Goal: Task Accomplishment & Management: Use online tool/utility

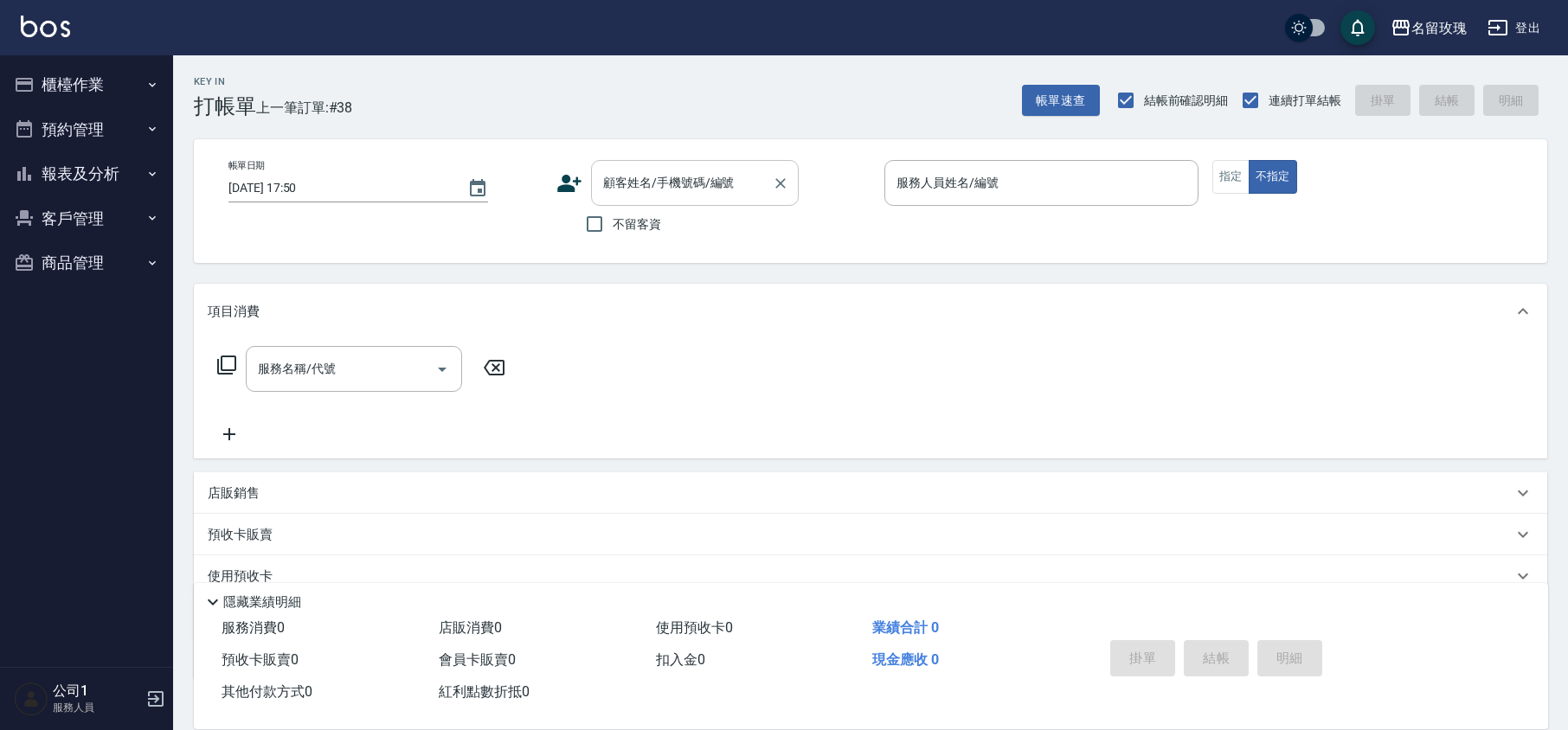
scroll to position [112, 0]
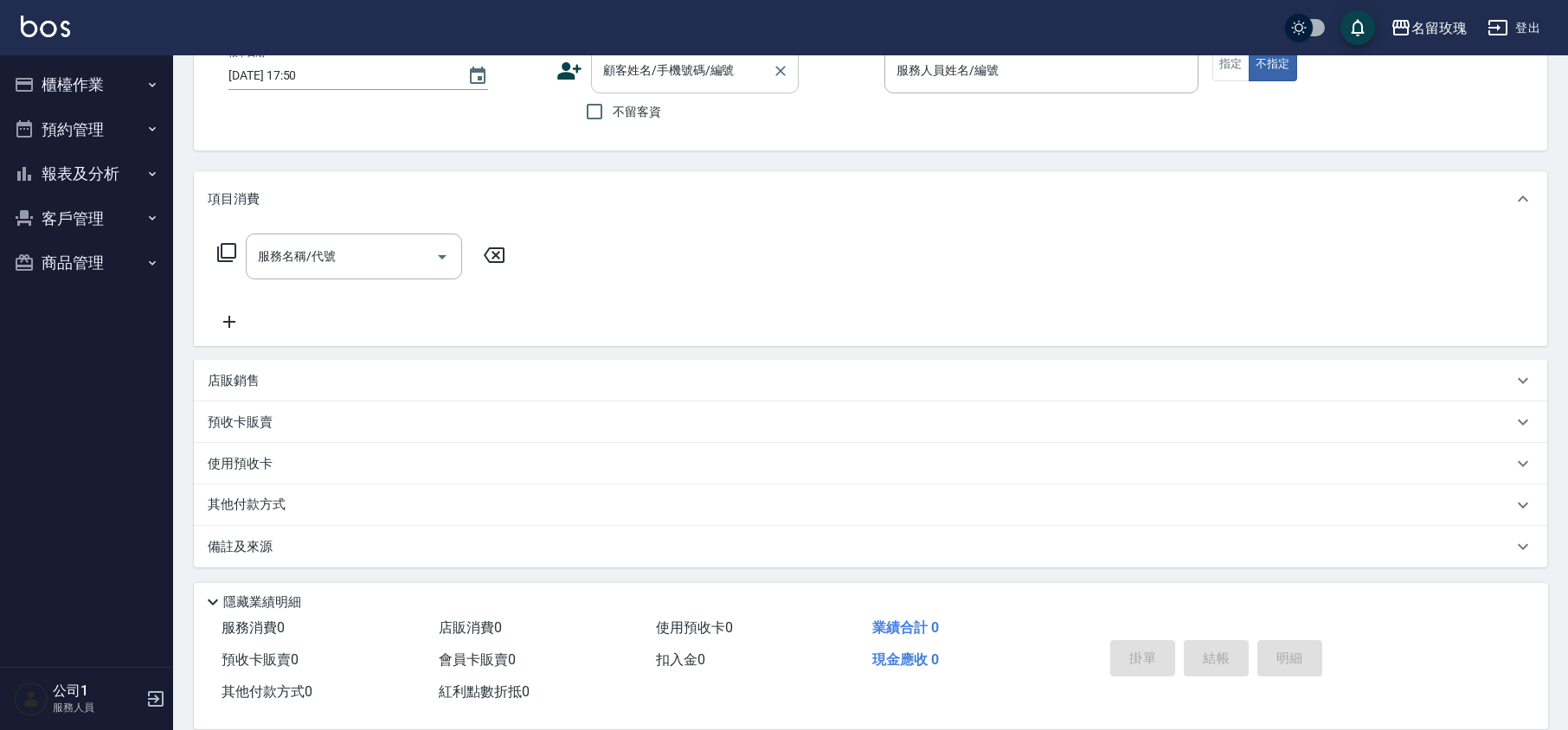
click at [630, 67] on input "顧客姓名/手機號碼/編號" at bounding box center [681, 71] width 166 height 30
type input "[PERSON_NAME]/0972200009/204"
type input "KELLY-5"
click at [1220, 64] on button "指定" at bounding box center [1230, 65] width 37 height 34
click at [254, 460] on p "使用預收卡" at bounding box center [240, 466] width 65 height 26
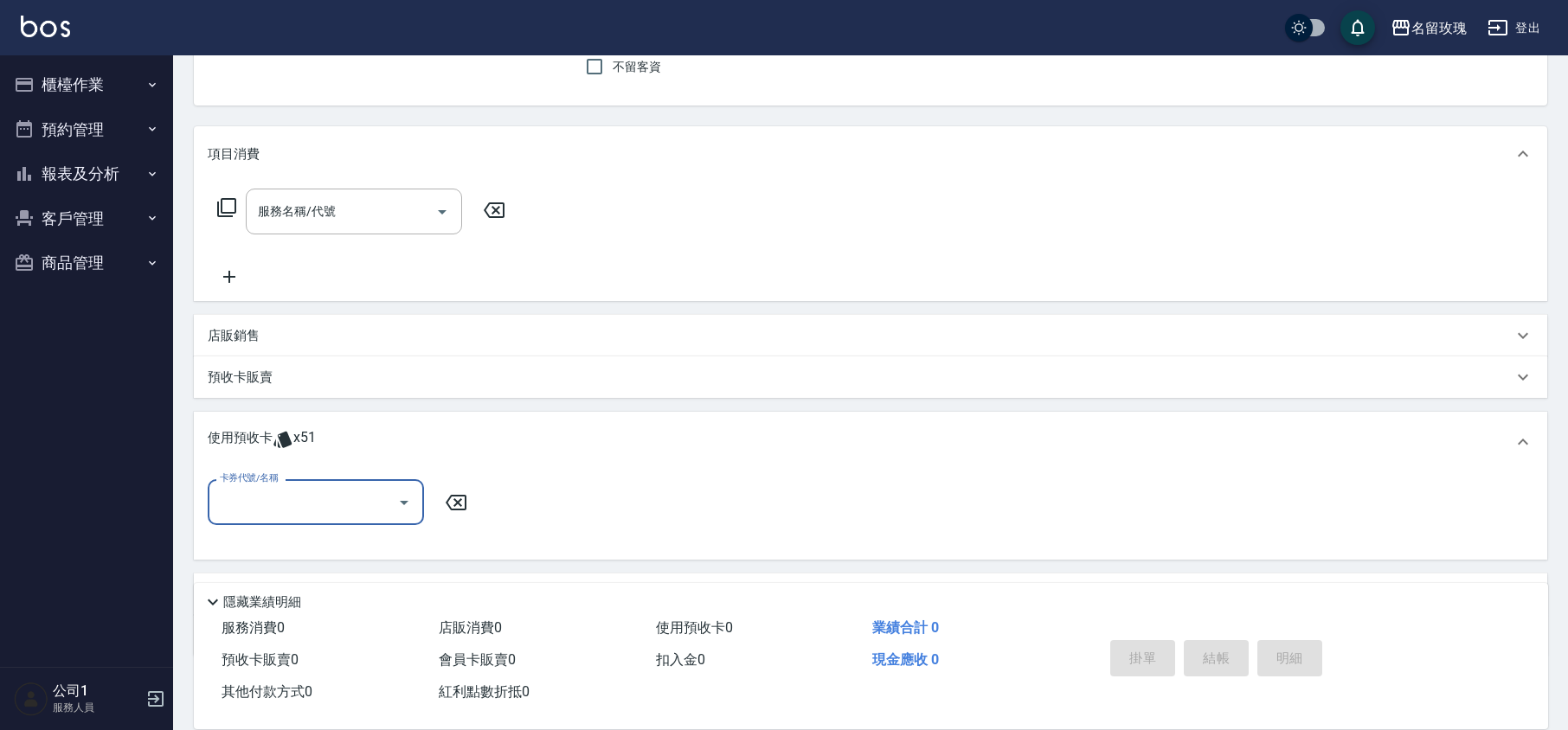
scroll to position [244, 0]
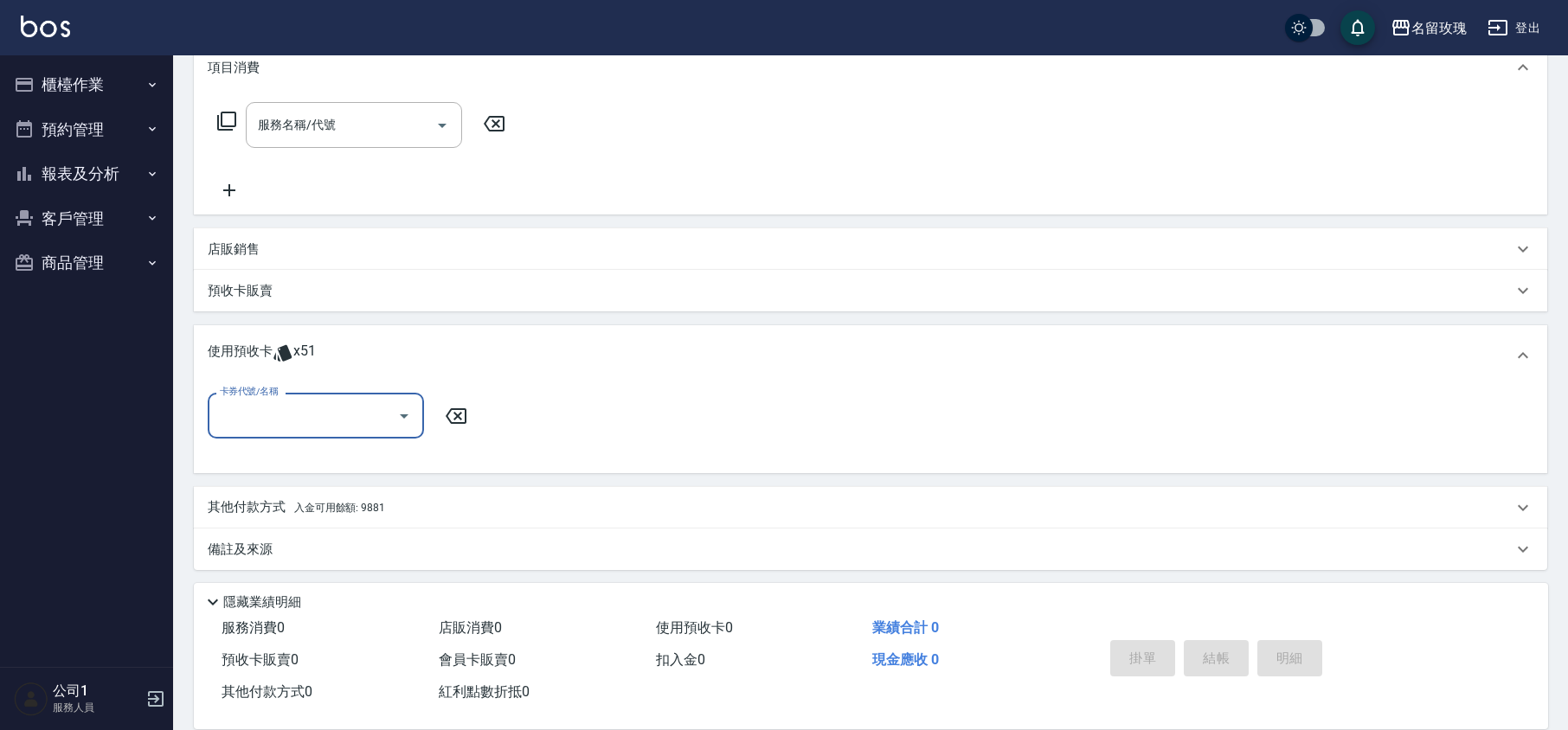
click at [402, 416] on icon "Open" at bounding box center [404, 416] width 9 height 4
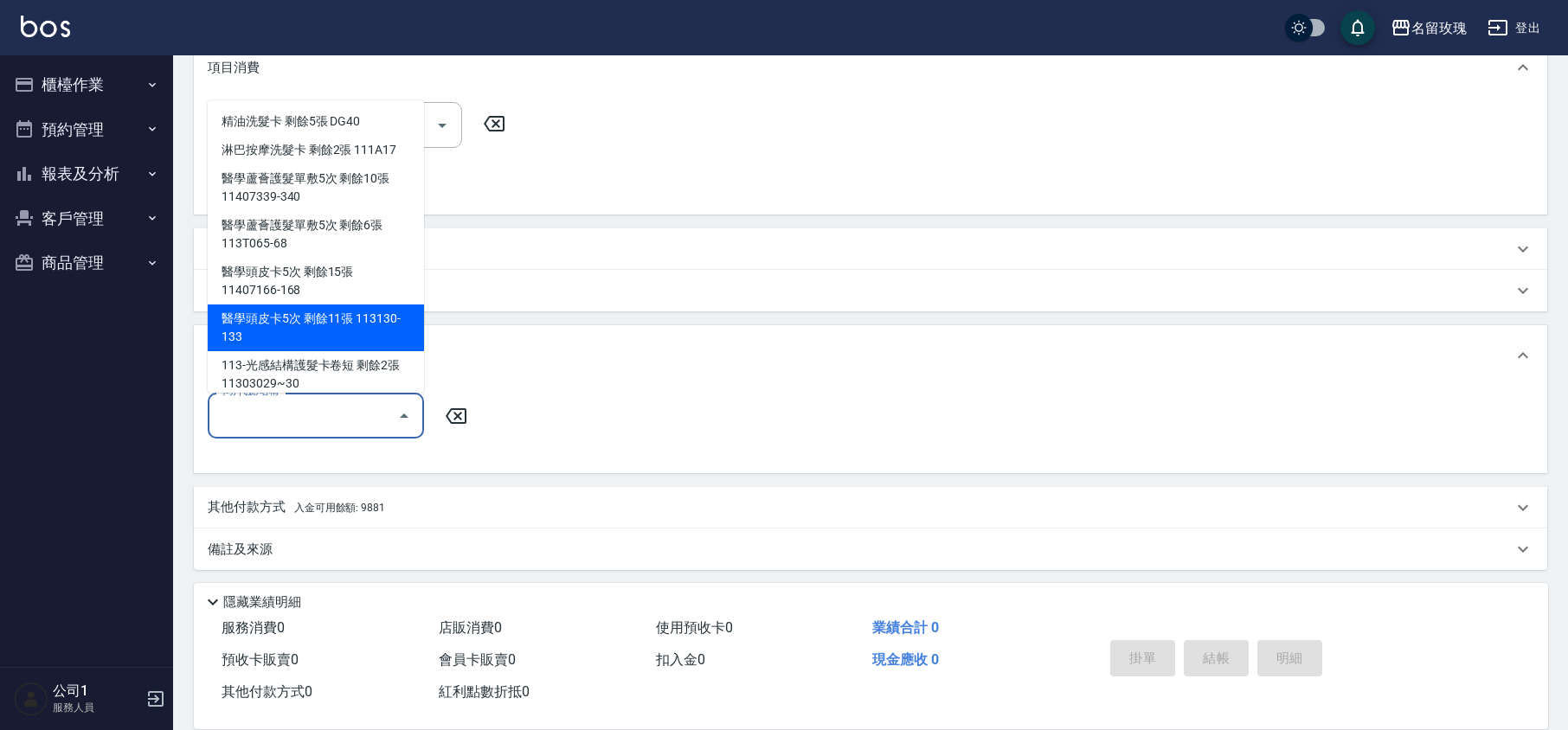
click at [330, 323] on div "醫學頭皮卡5次 剩餘11張 113130-133" at bounding box center [316, 328] width 217 height 47
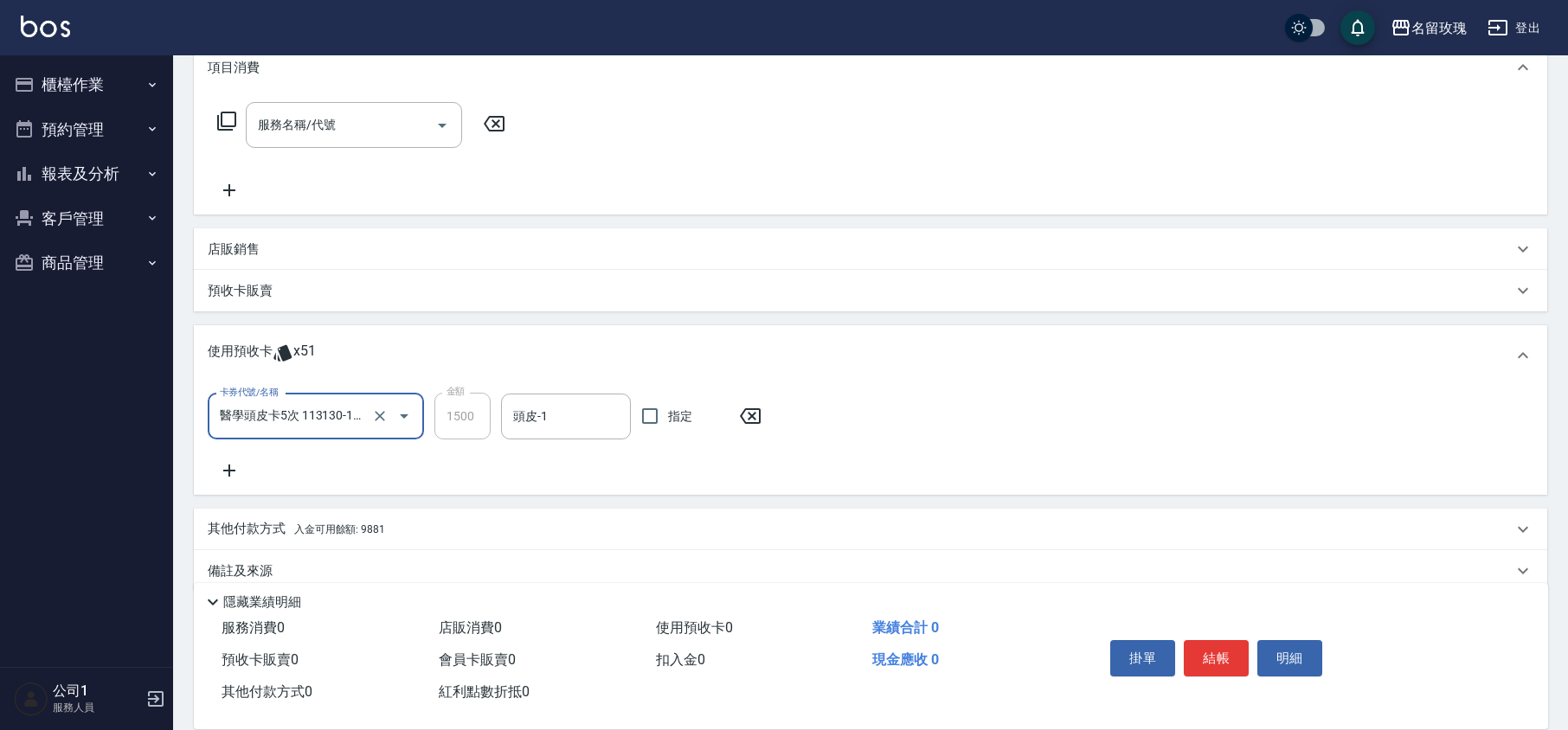
type input "醫學頭皮卡5次 113130-133"
click at [533, 430] on input "頭皮-1" at bounding box center [566, 416] width 114 height 30
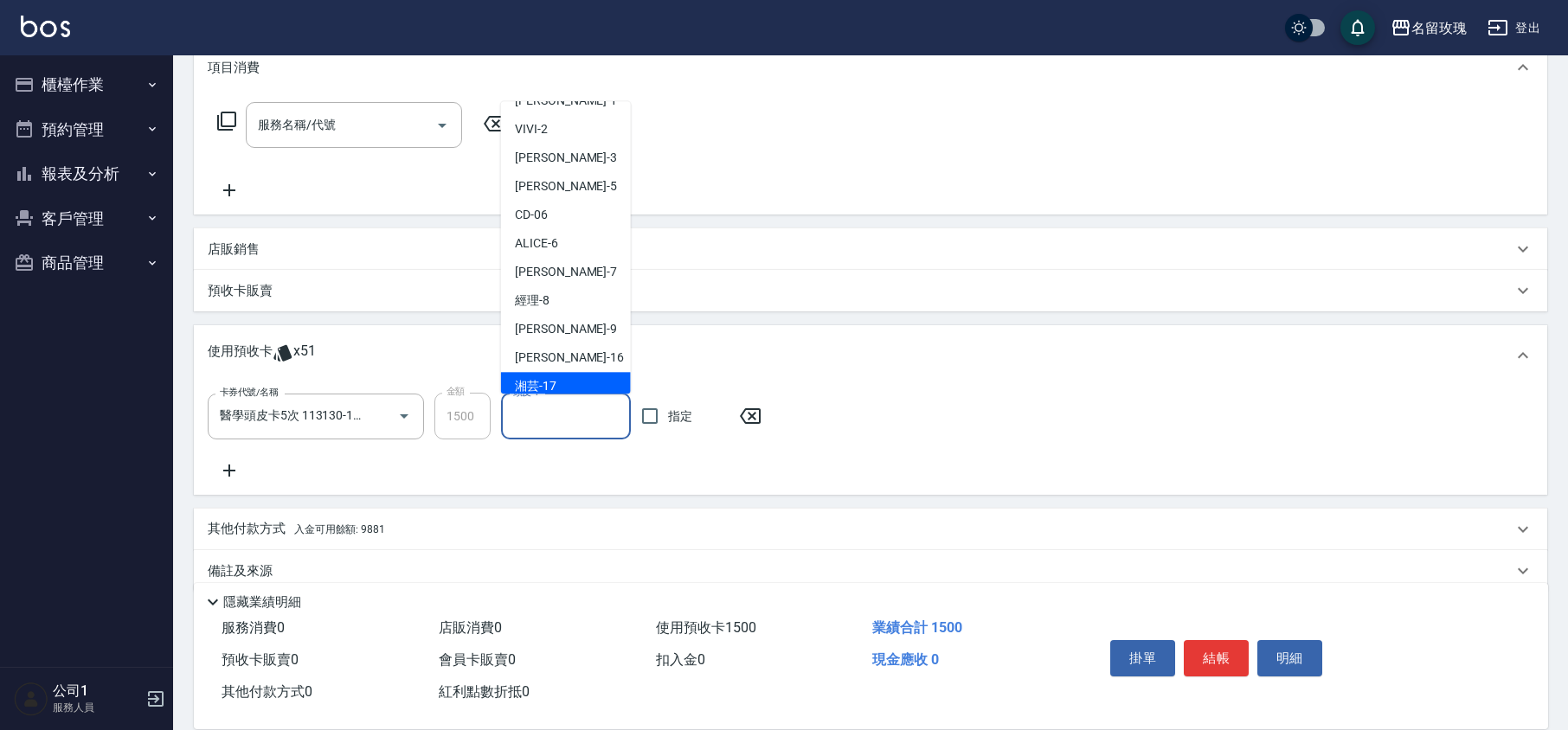
scroll to position [322, 0]
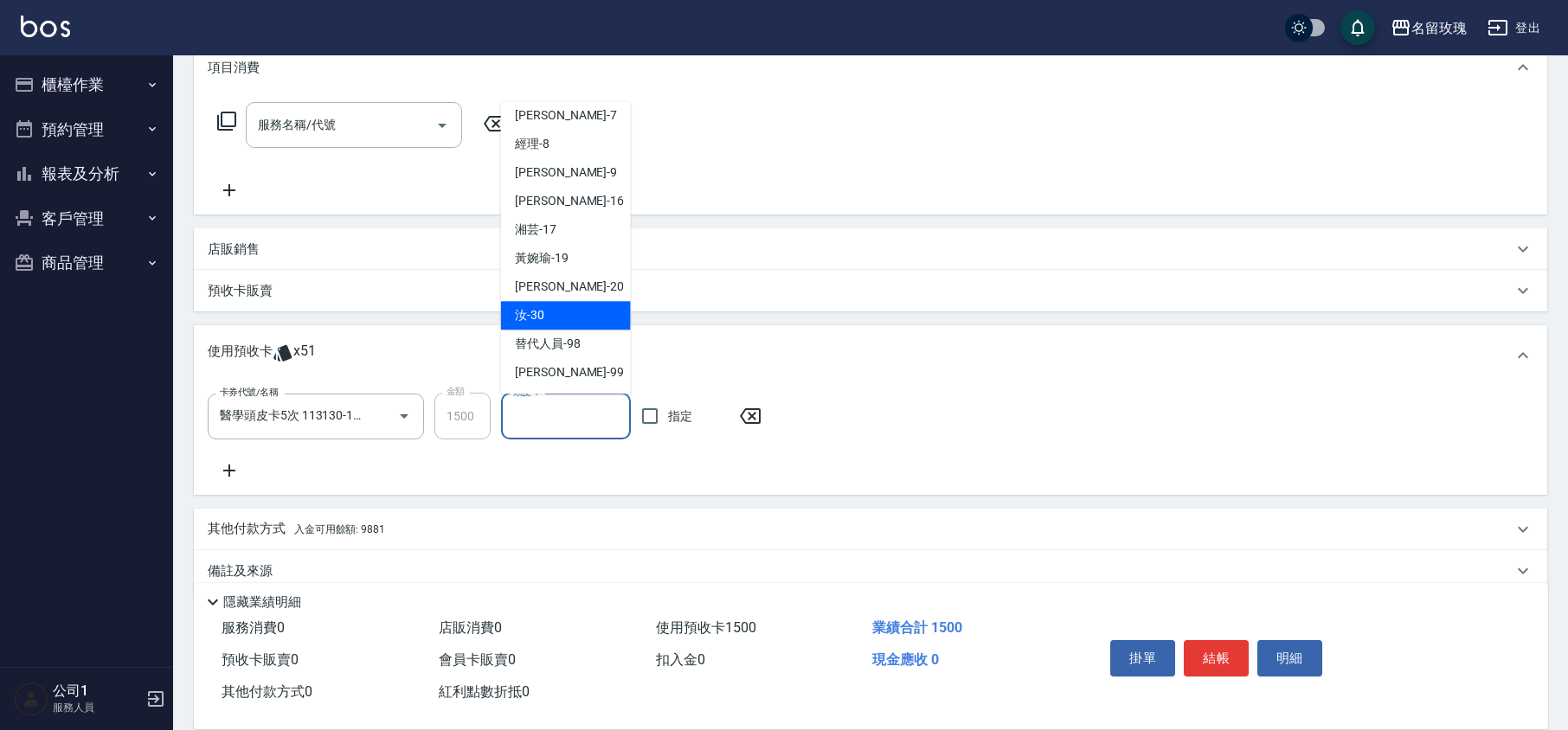
click at [555, 306] on div "汝 -30" at bounding box center [566, 316] width 130 height 28
type input "汝-30"
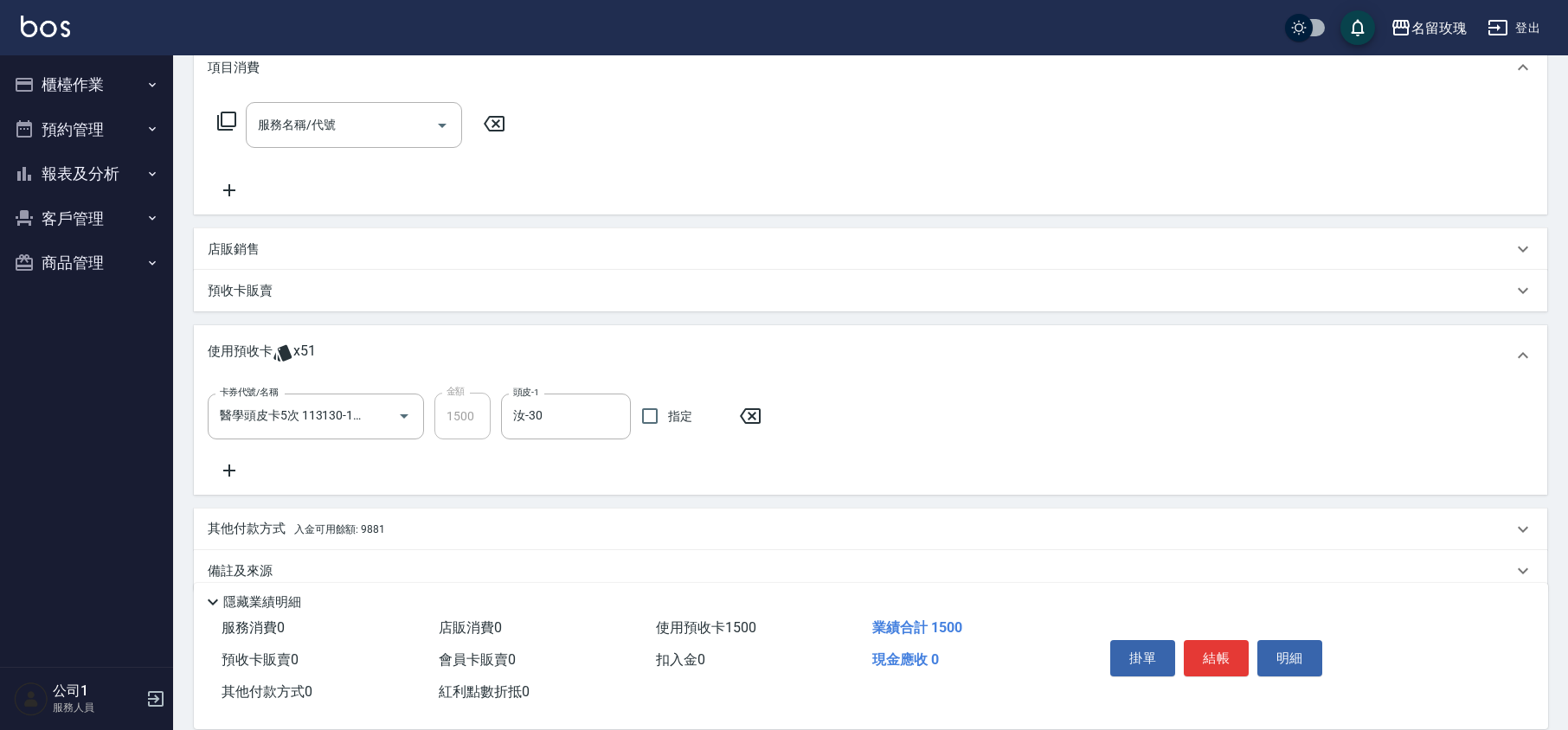
click at [565, 482] on div "卡券代號/名稱 醫學頭皮卡5次 113130-133 卡券代號/名稱 金額 1500 金額 頭皮-1 汝-30 頭皮-1 指定" at bounding box center [870, 440] width 1353 height 109
type input "[DATE] 19:04"
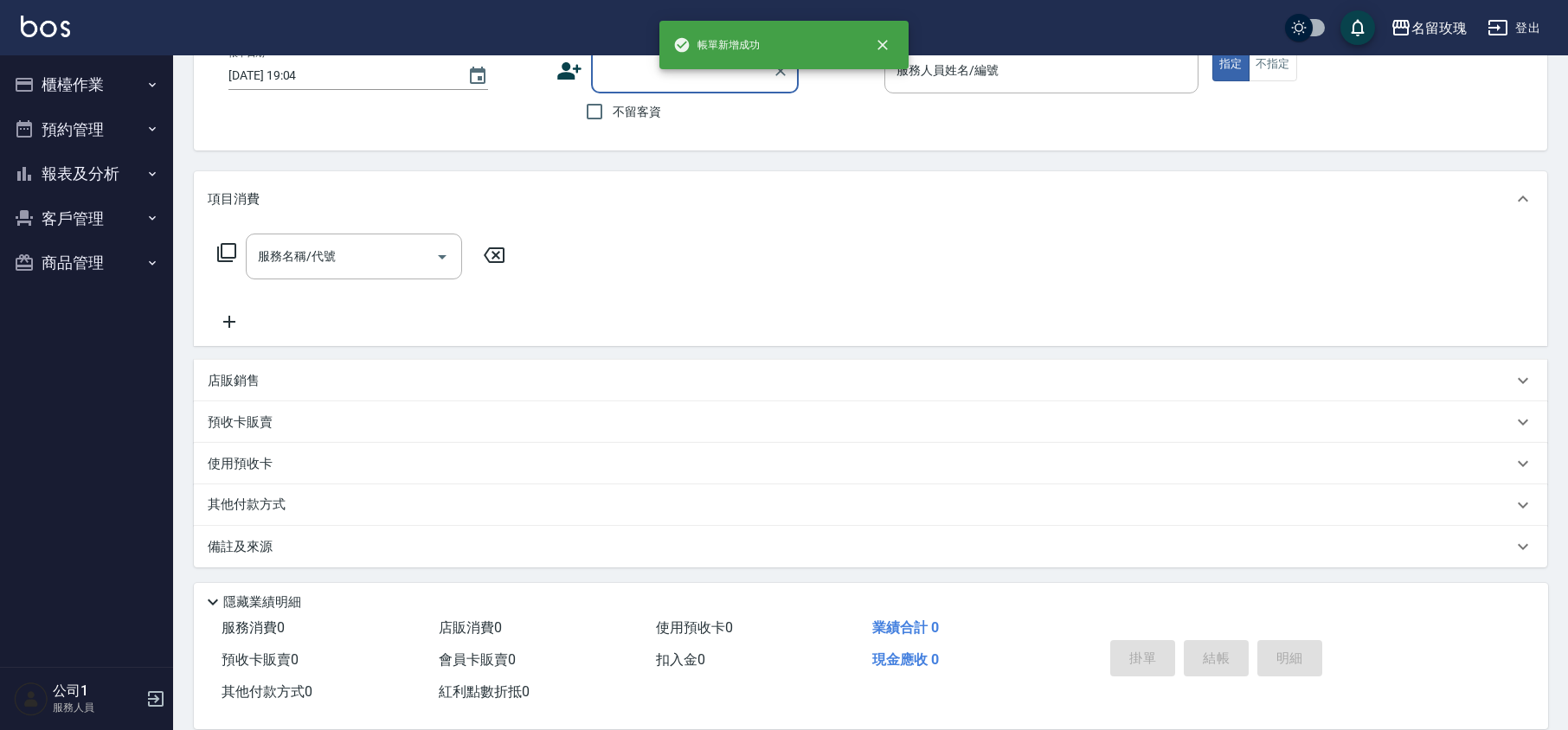
scroll to position [0, 0]
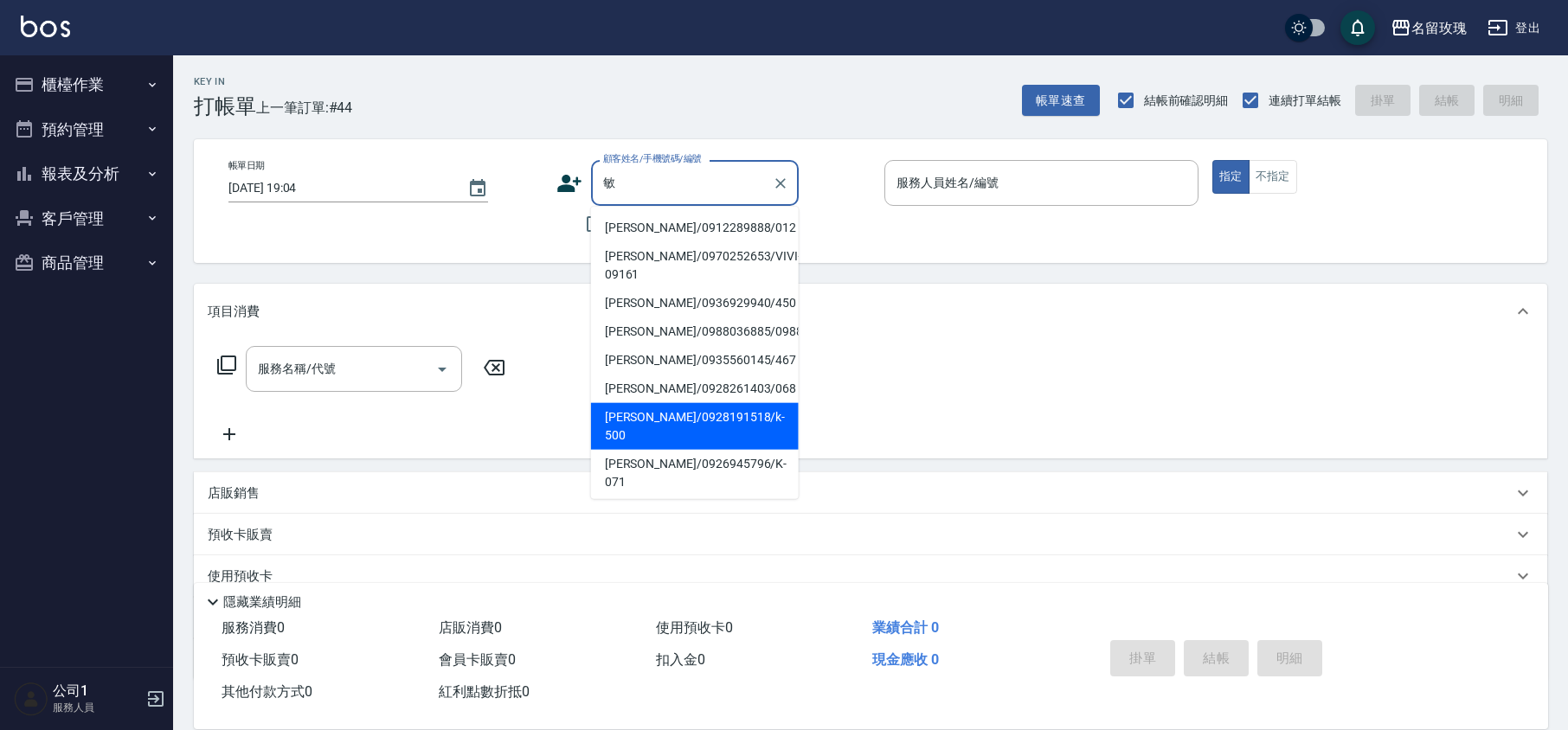
click at [690, 428] on li "[PERSON_NAME]/0928191518/k-500" at bounding box center [695, 426] width 208 height 47
type input "[PERSON_NAME]/0928191518/k-500"
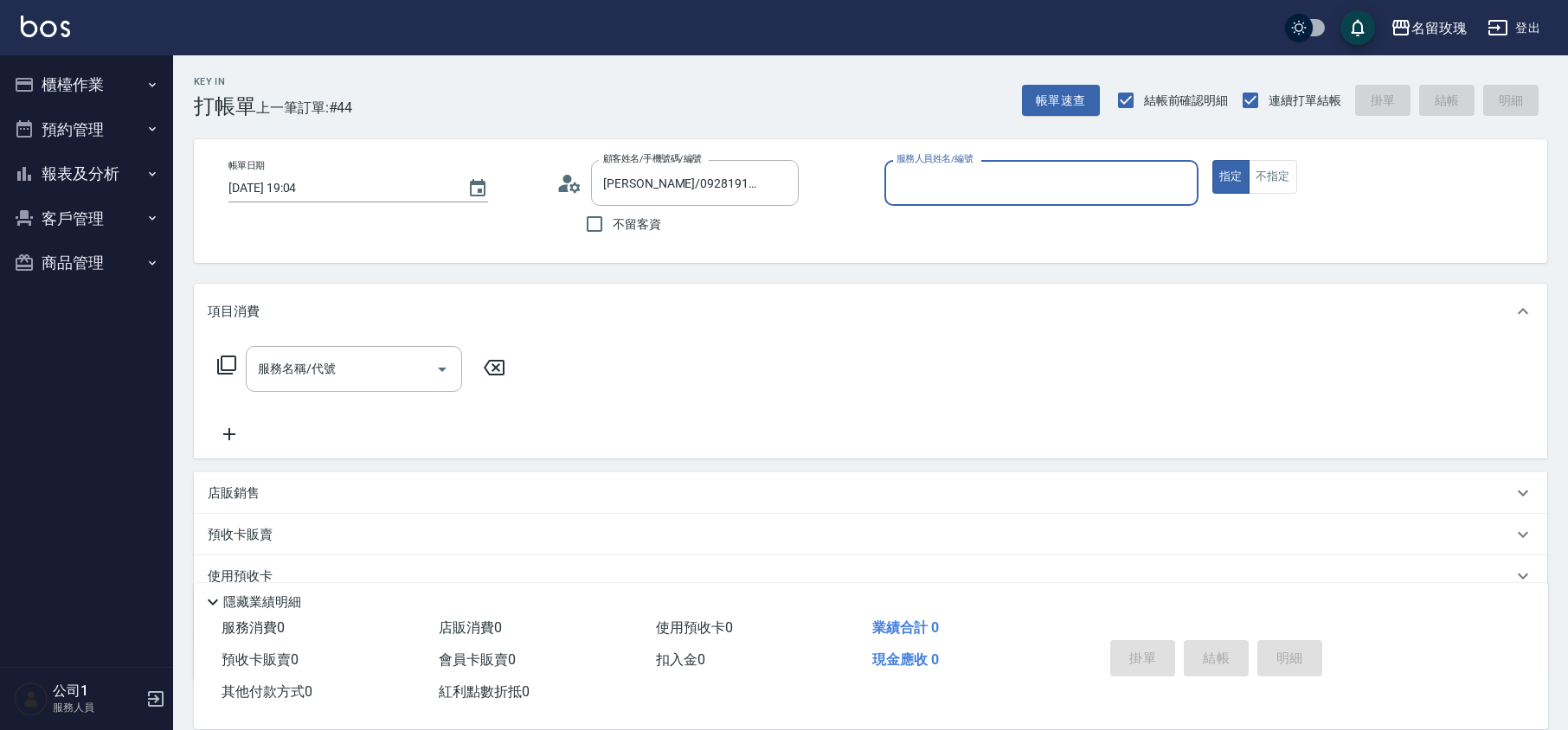
type input "KELLY-5"
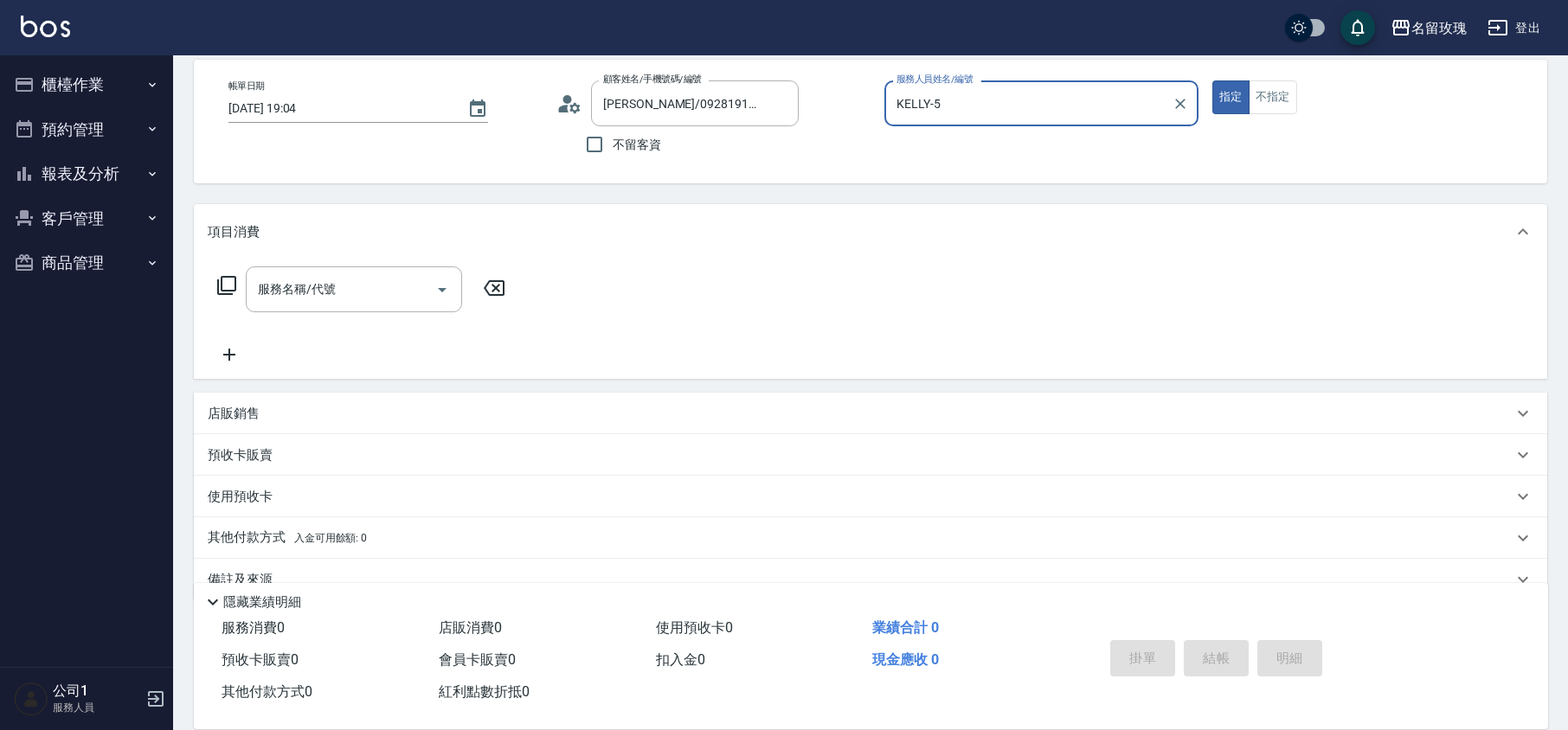
scroll to position [112, 0]
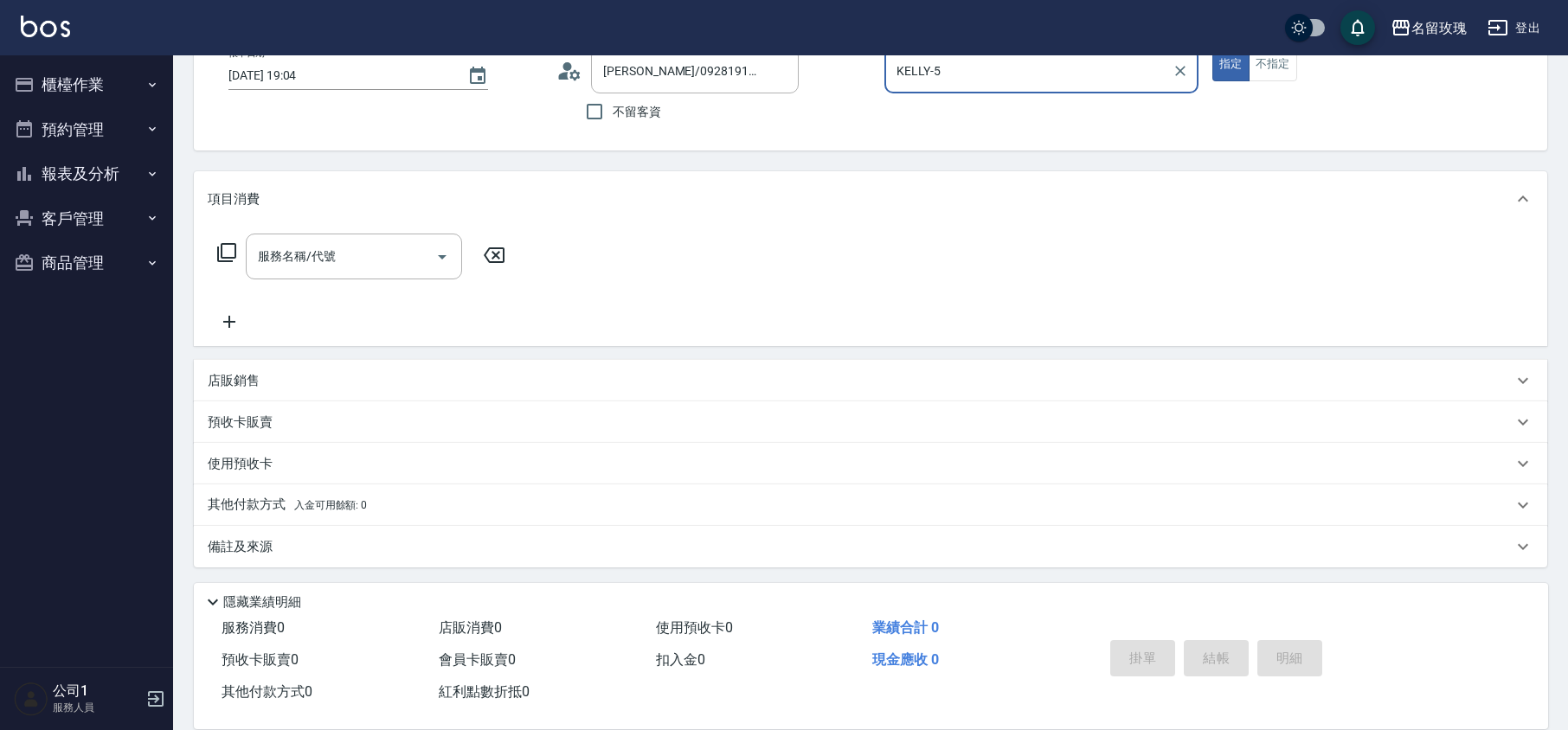
click at [246, 374] on p "店販銷售" at bounding box center [233, 381] width 52 height 19
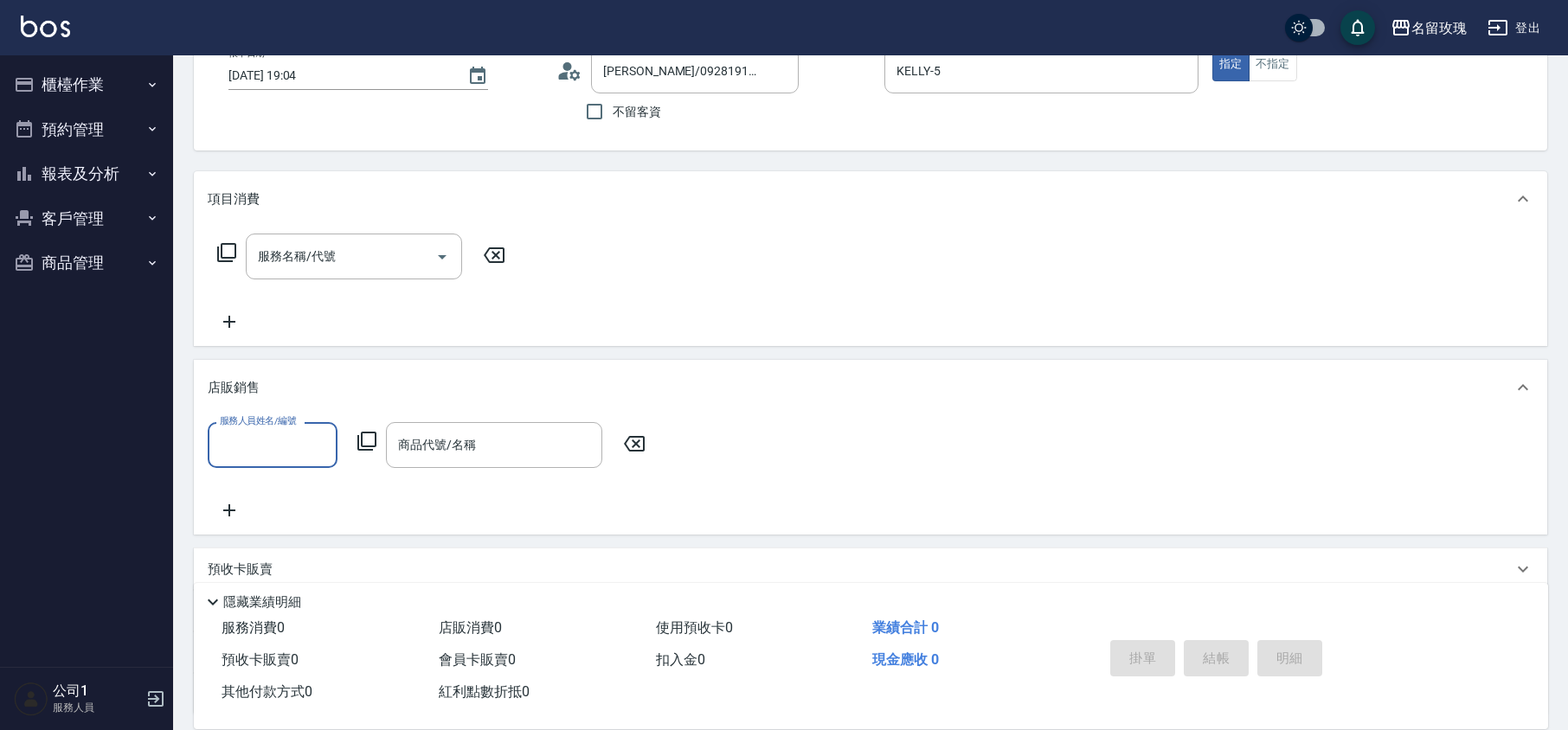
scroll to position [1, 0]
click at [247, 448] on input "服務人員姓名/編號" at bounding box center [272, 445] width 114 height 30
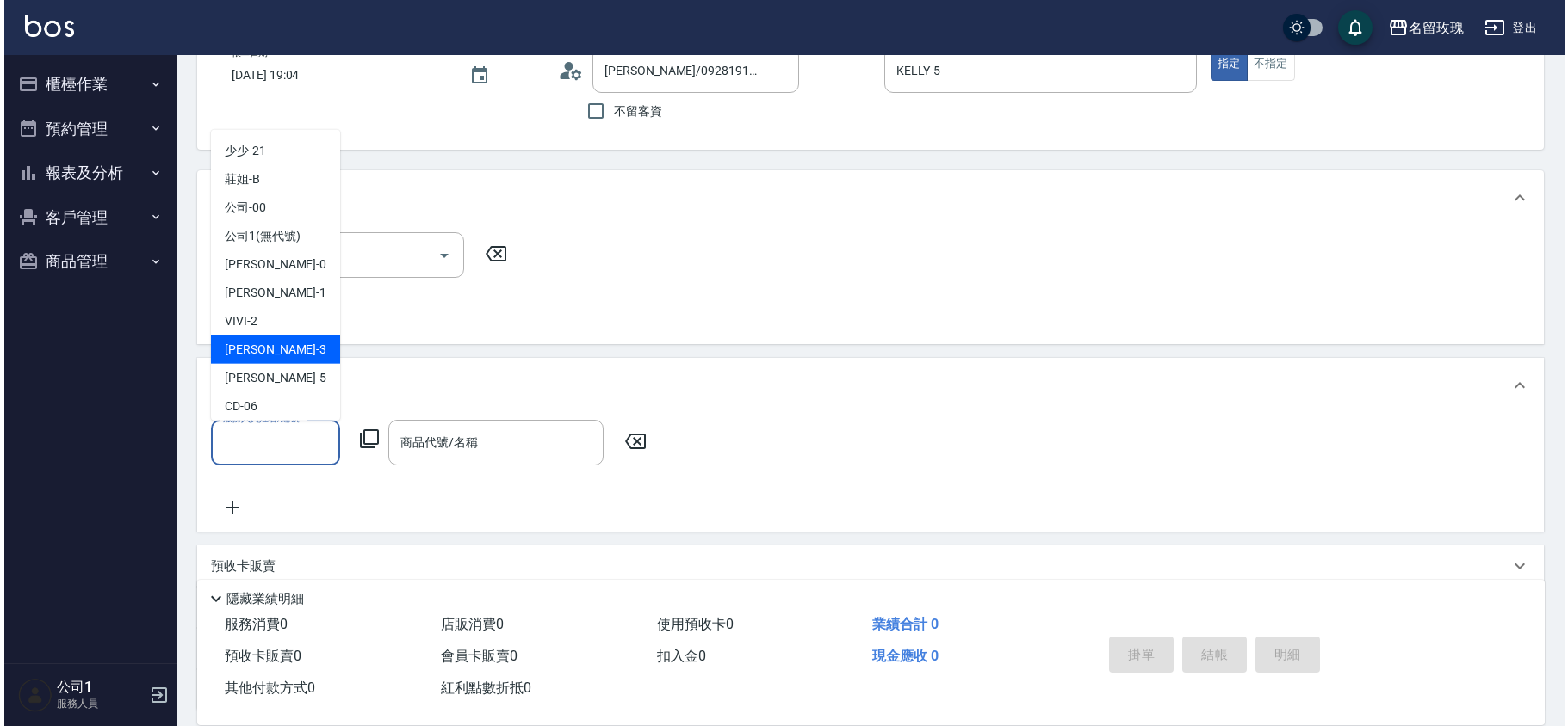
scroll to position [320, 0]
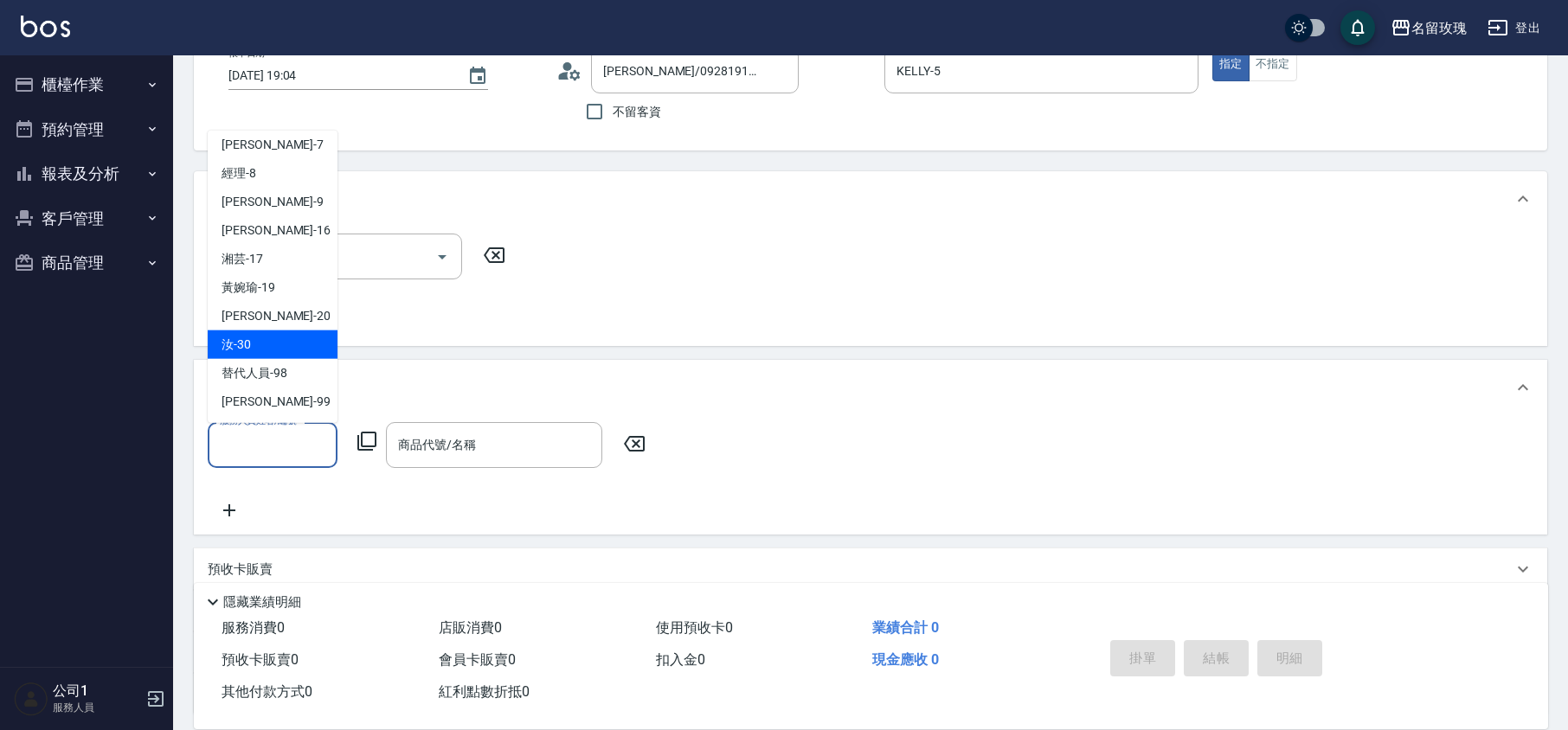
click at [264, 339] on div "汝 -30" at bounding box center [272, 345] width 130 height 28
type input "汝-30"
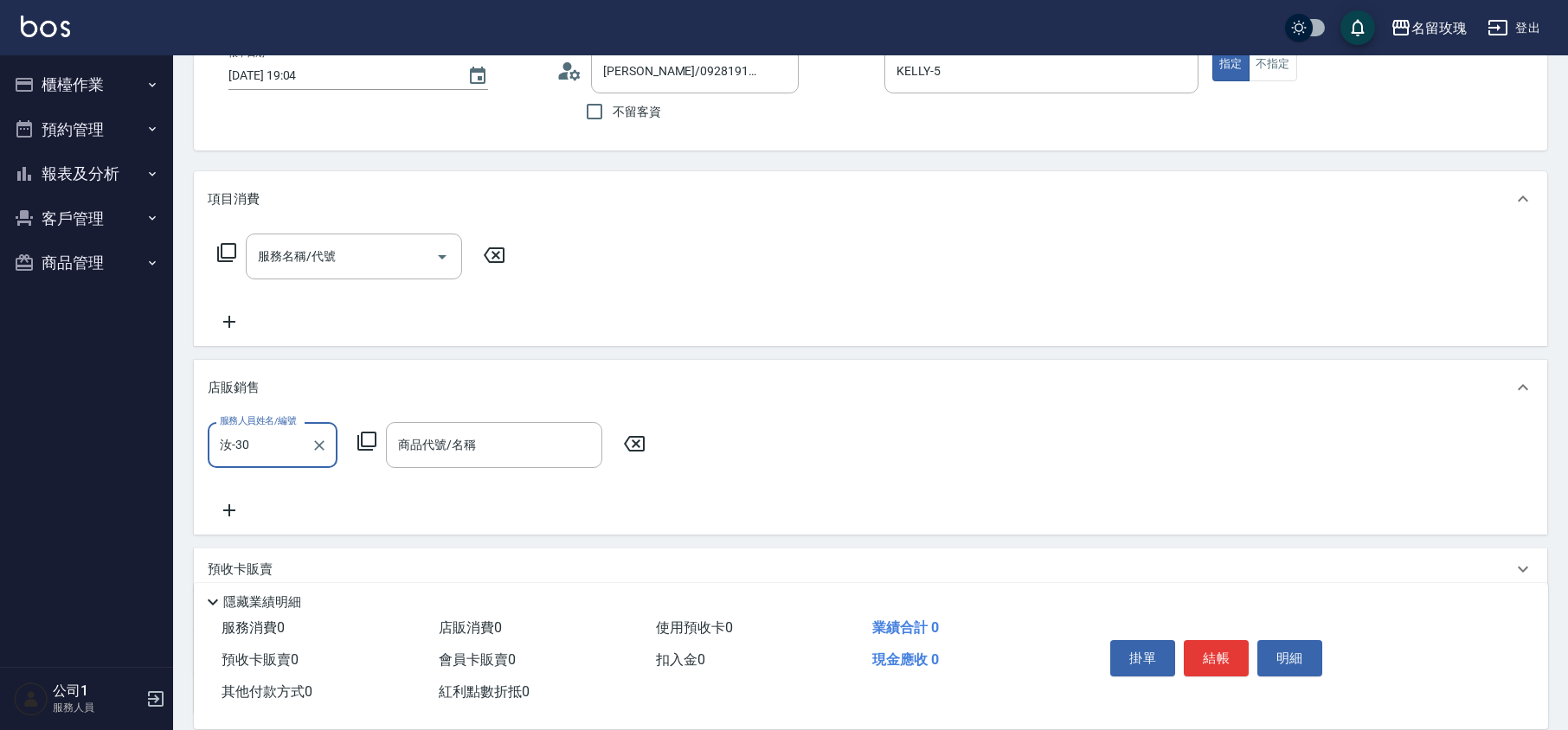
click at [378, 430] on div "服務人員姓名/編號 汝-30 服務人員姓名/編號 商品代號/名稱 商品代號/名稱" at bounding box center [431, 445] width 448 height 46
click at [376, 437] on icon at bounding box center [367, 441] width 19 height 19
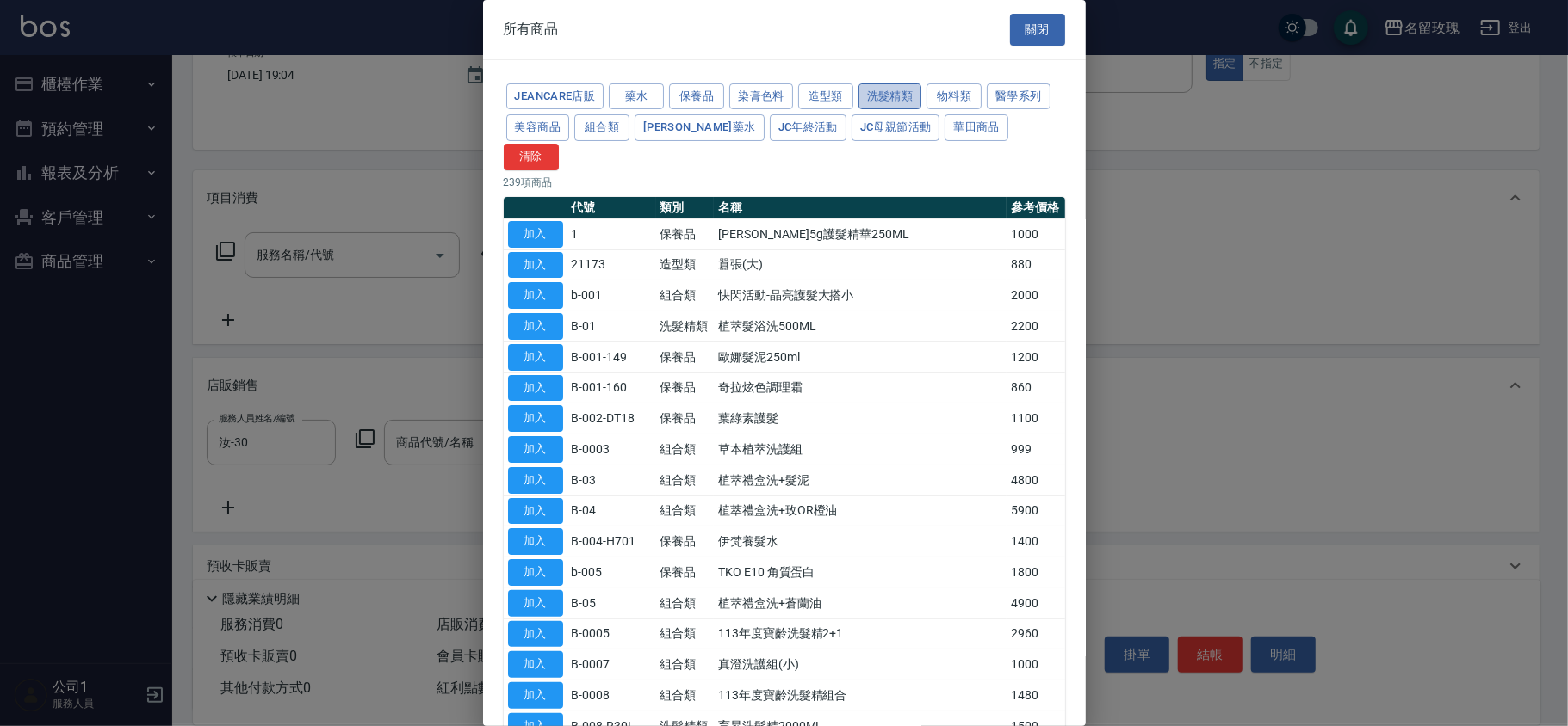
click at [888, 91] on button "洗髮精類" at bounding box center [890, 97] width 63 height 26
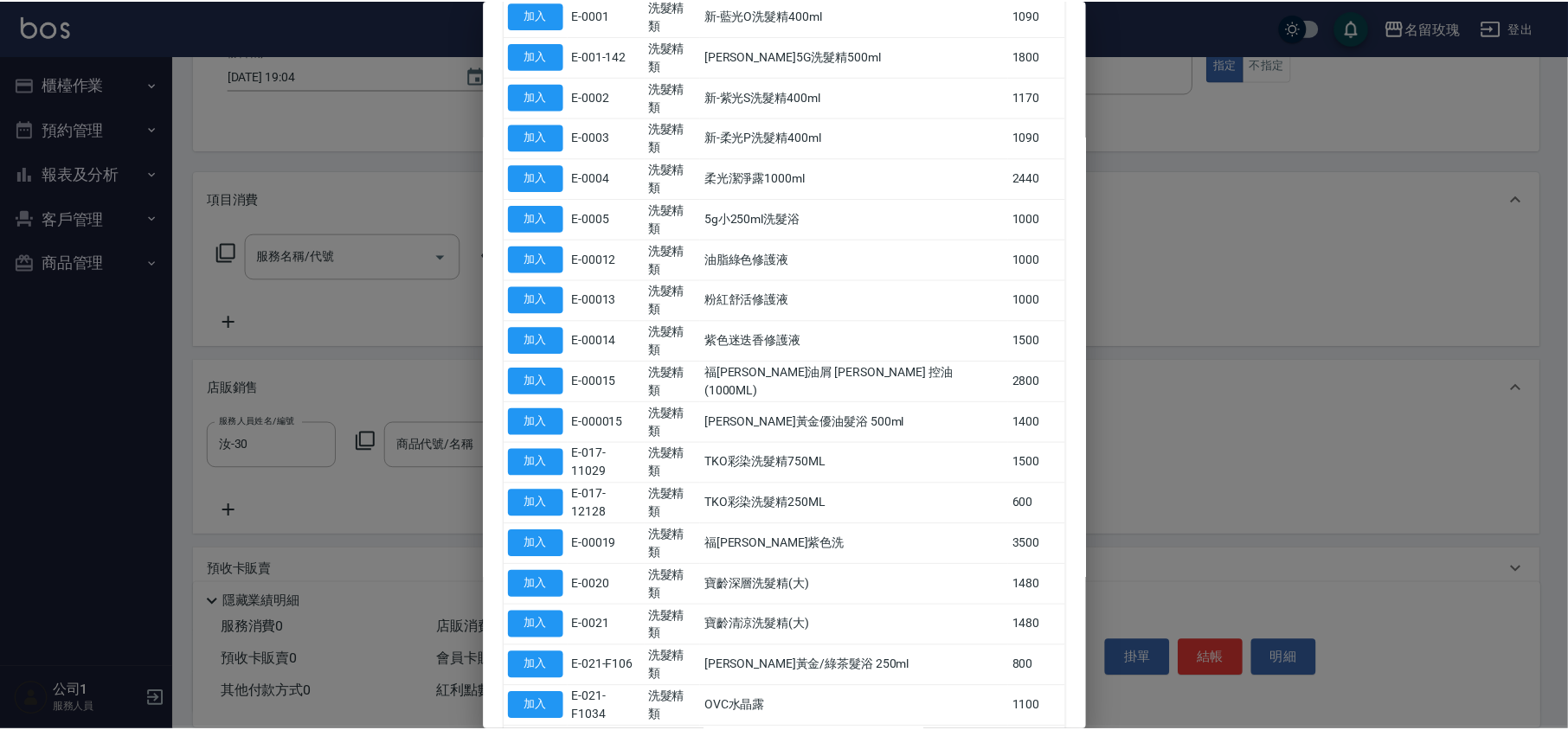
scroll to position [346, 0]
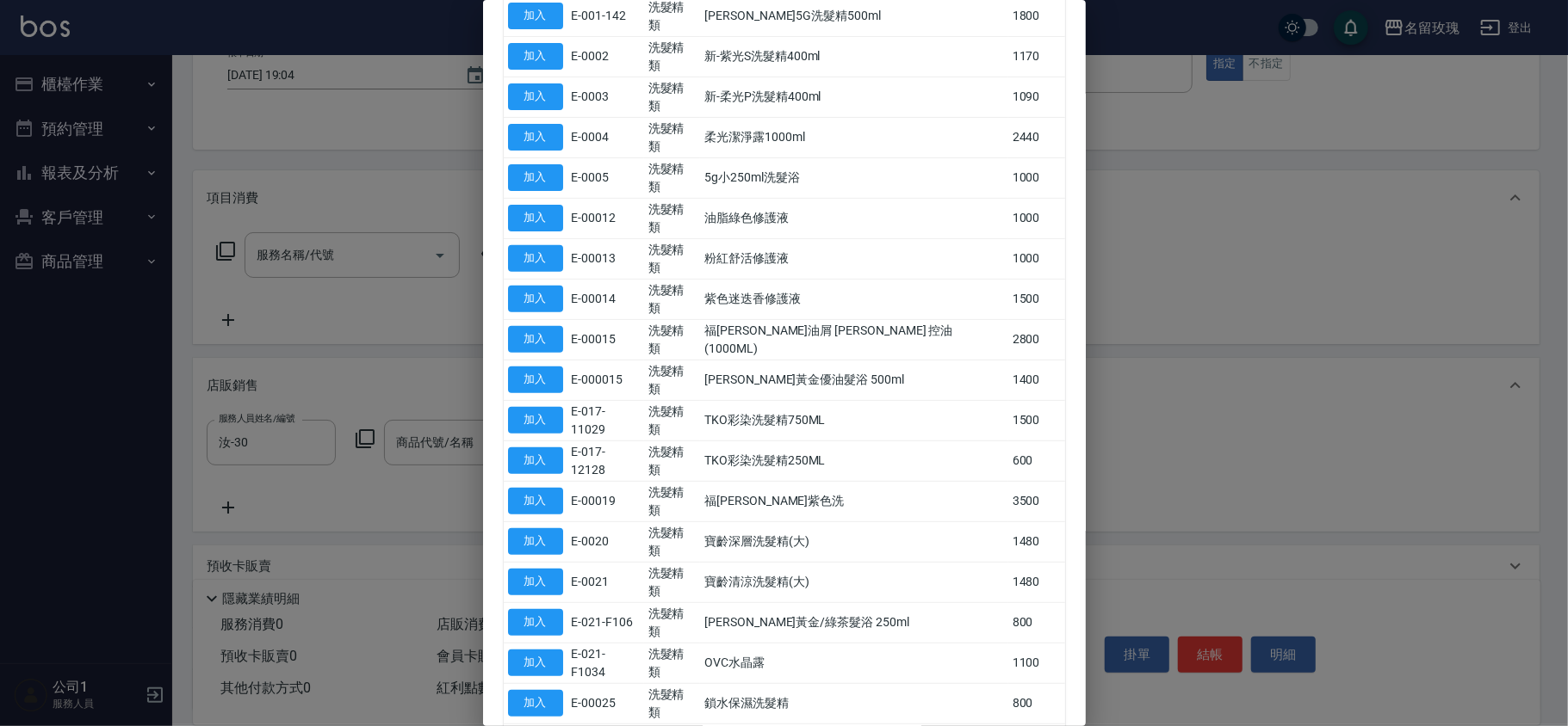
type input "新-紫光洗髮精1000ml"
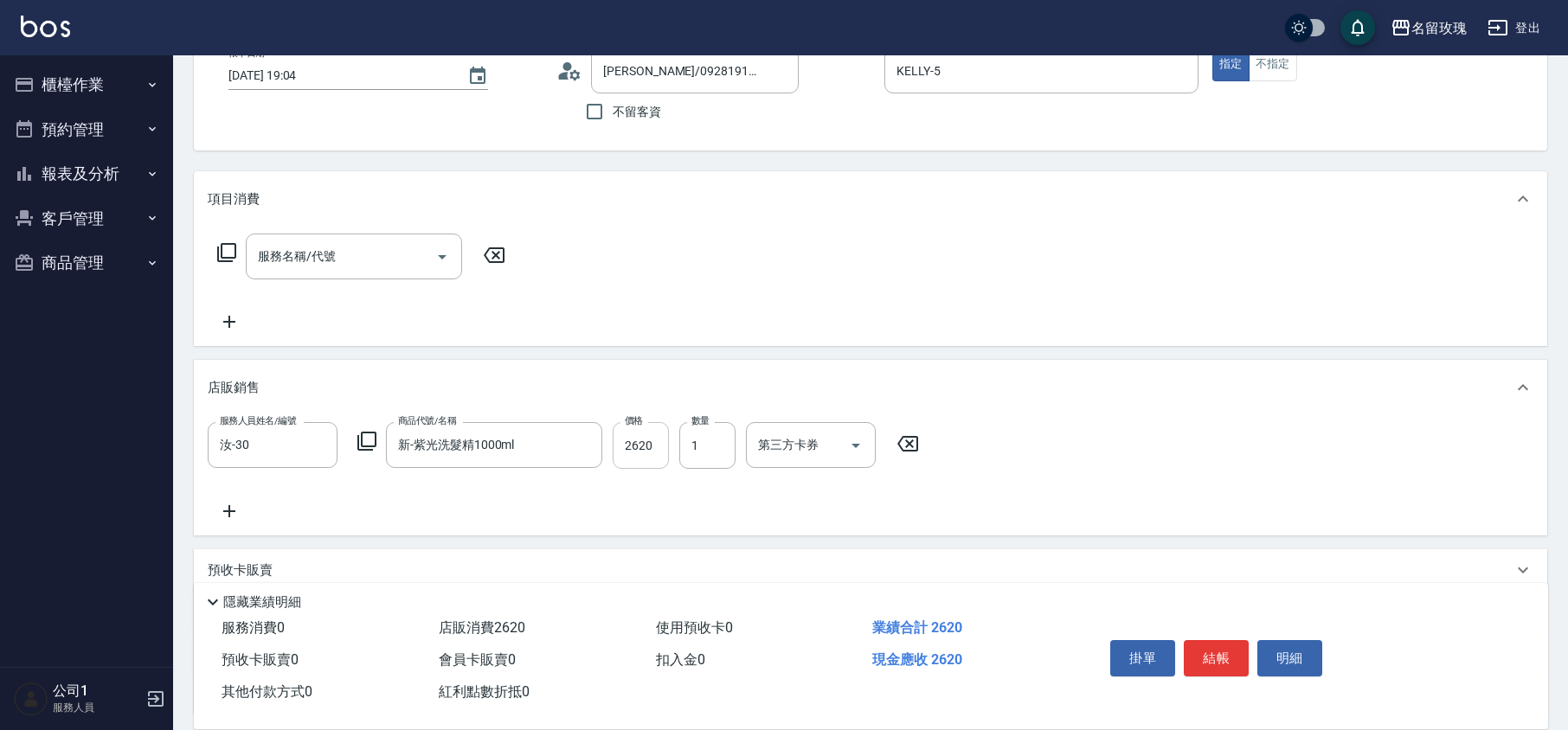
click at [651, 447] on input "2620" at bounding box center [641, 445] width 57 height 47
type input "2000"
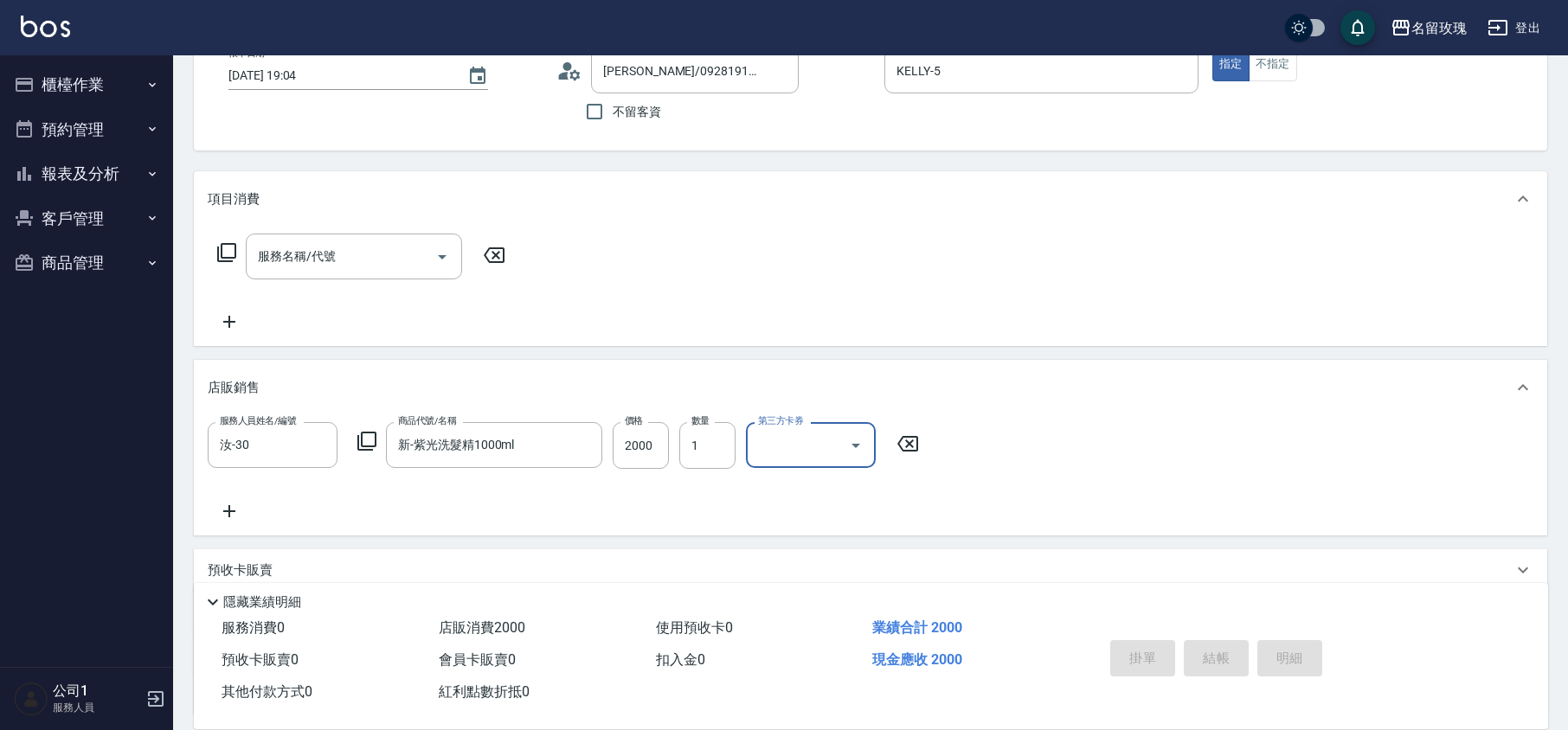
type input "[DATE] 19:05"
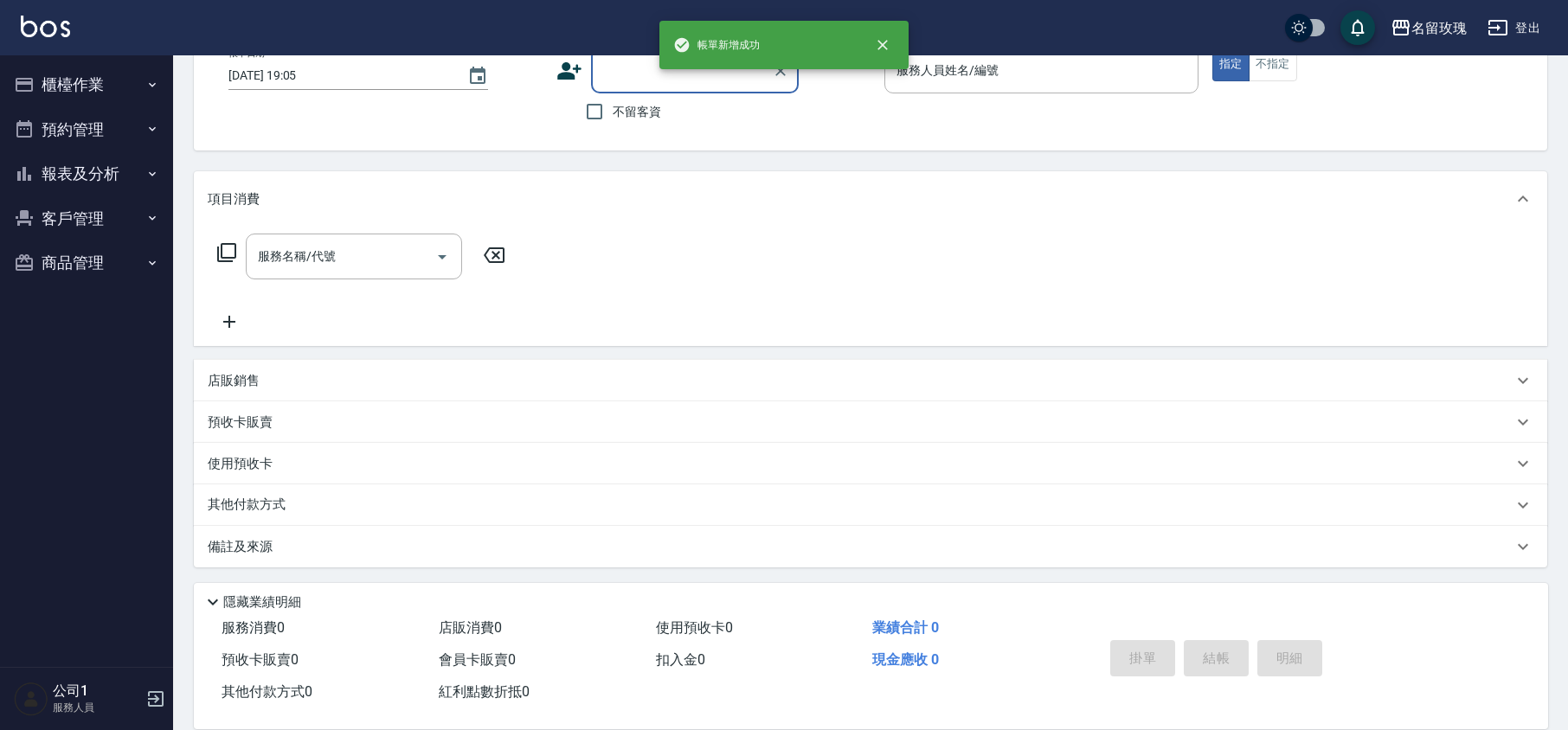
scroll to position [0, 0]
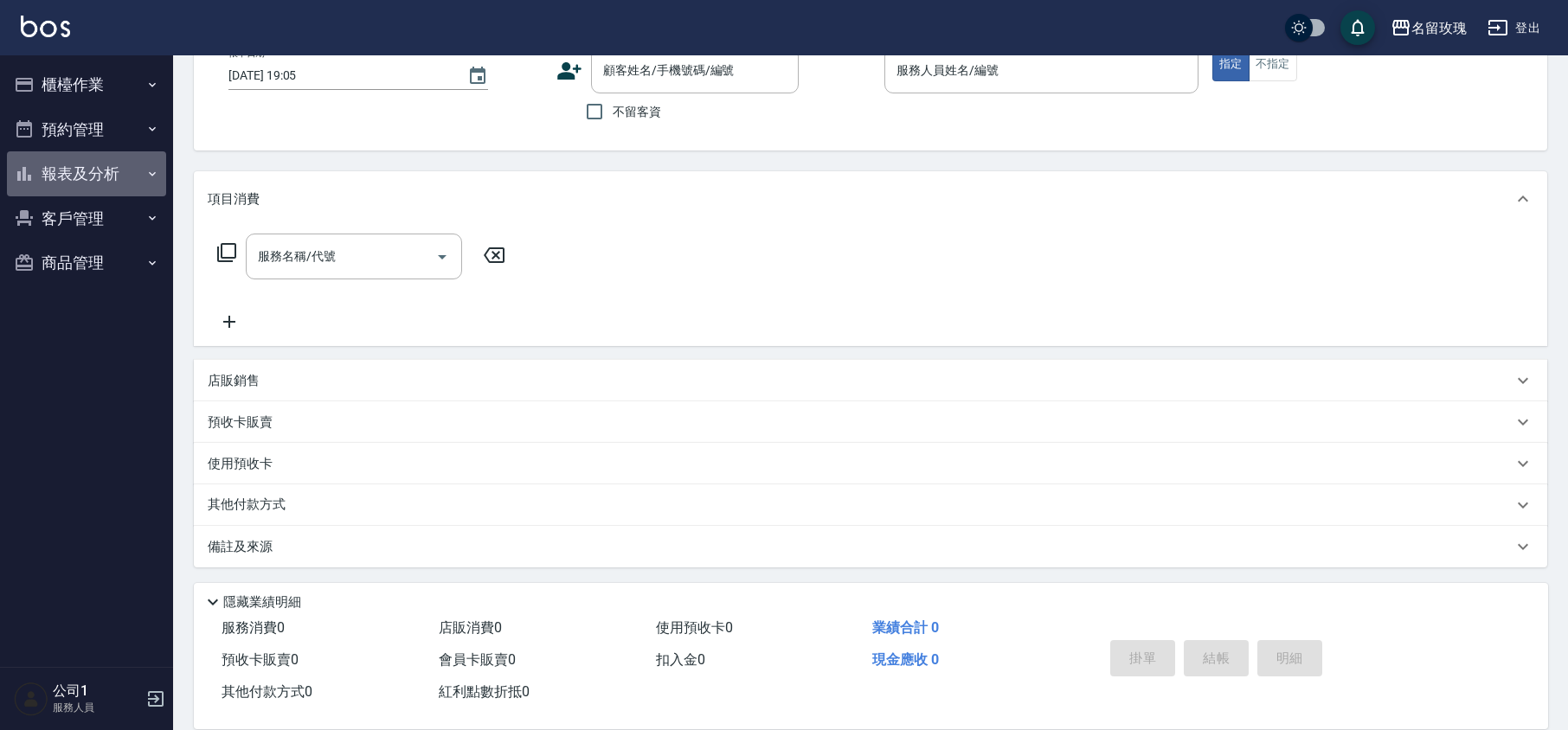
click at [104, 175] on button "報表及分析" at bounding box center [87, 173] width 159 height 45
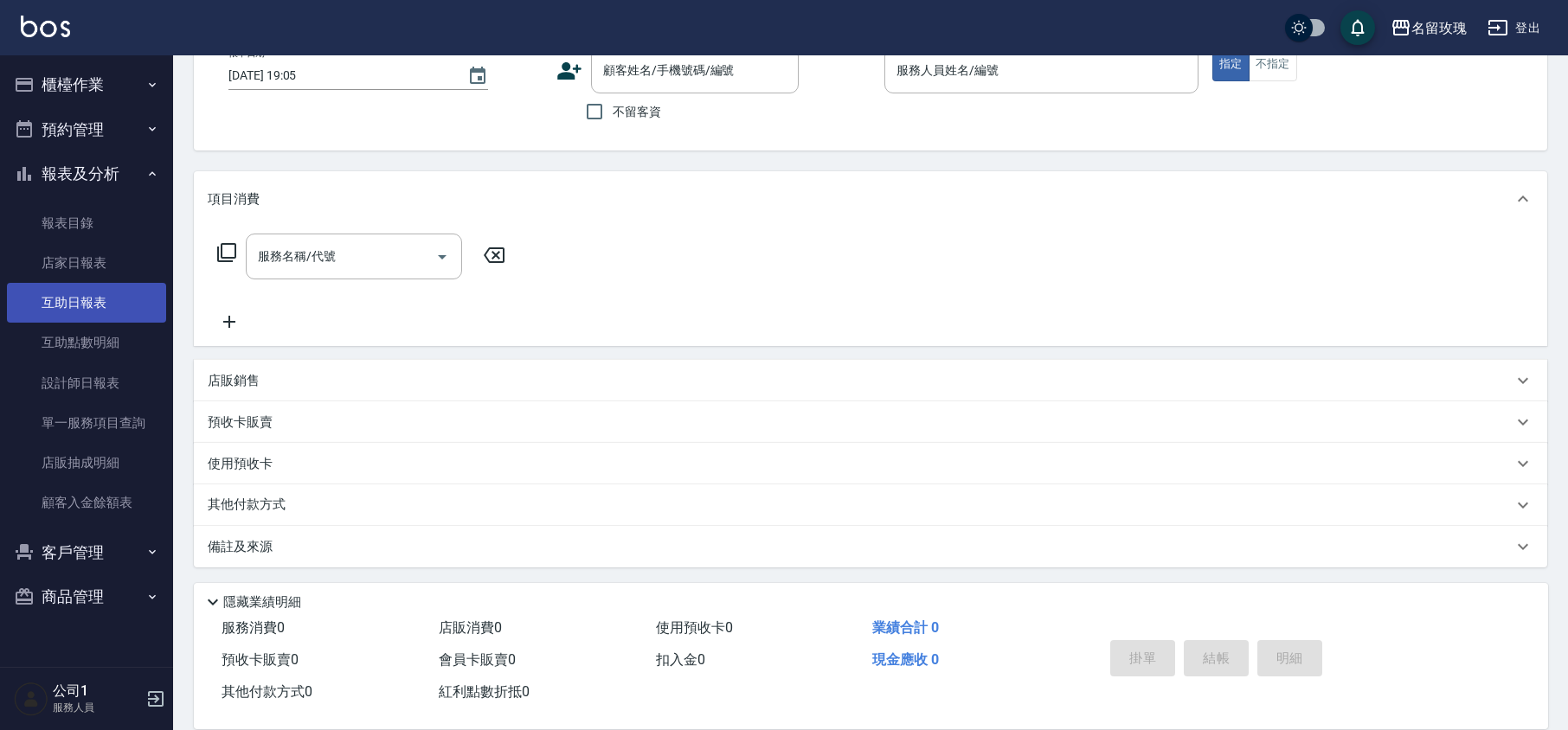
click at [101, 305] on link "互助日報表" at bounding box center [87, 302] width 159 height 40
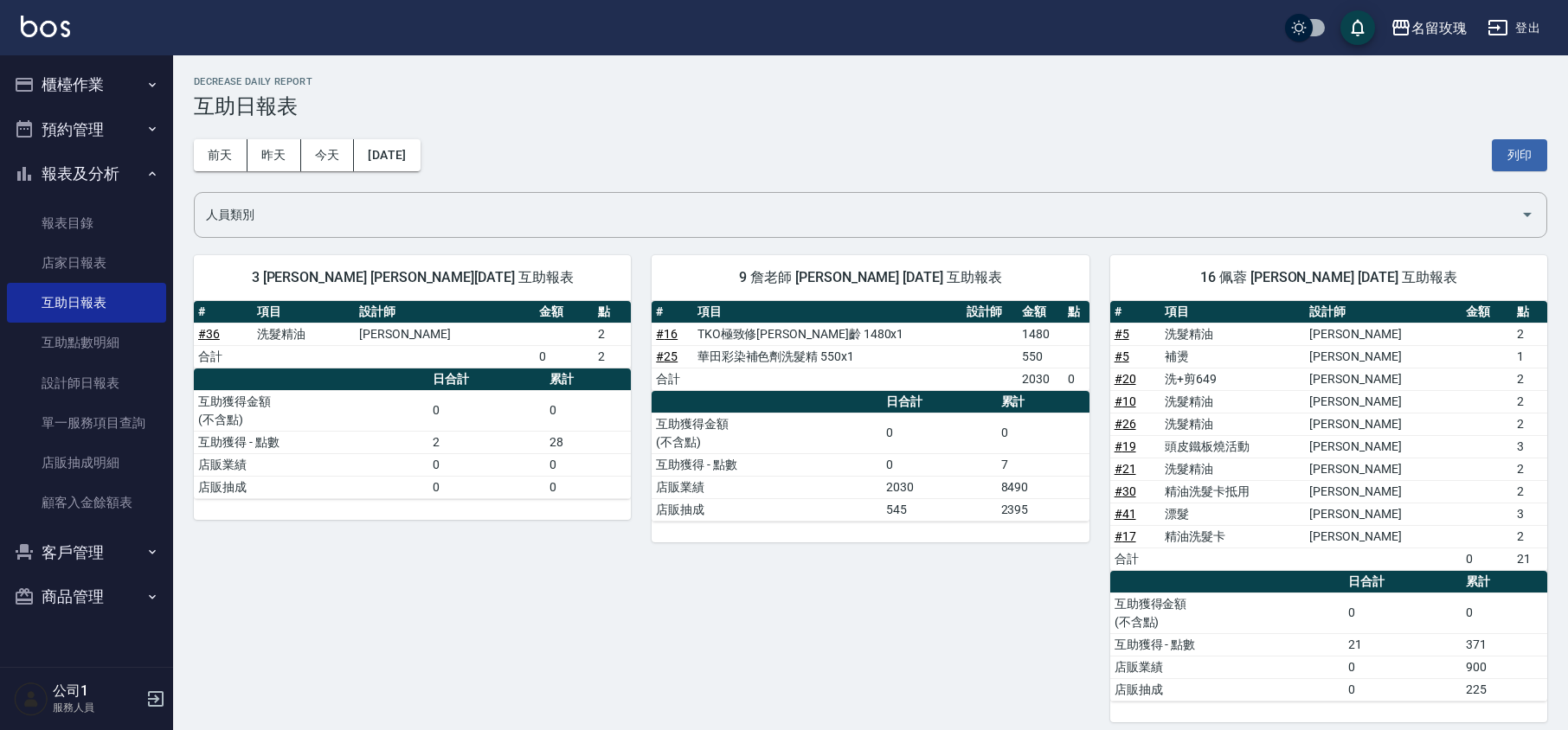
click at [790, 97] on h3 "互助日報表" at bounding box center [870, 106] width 1353 height 24
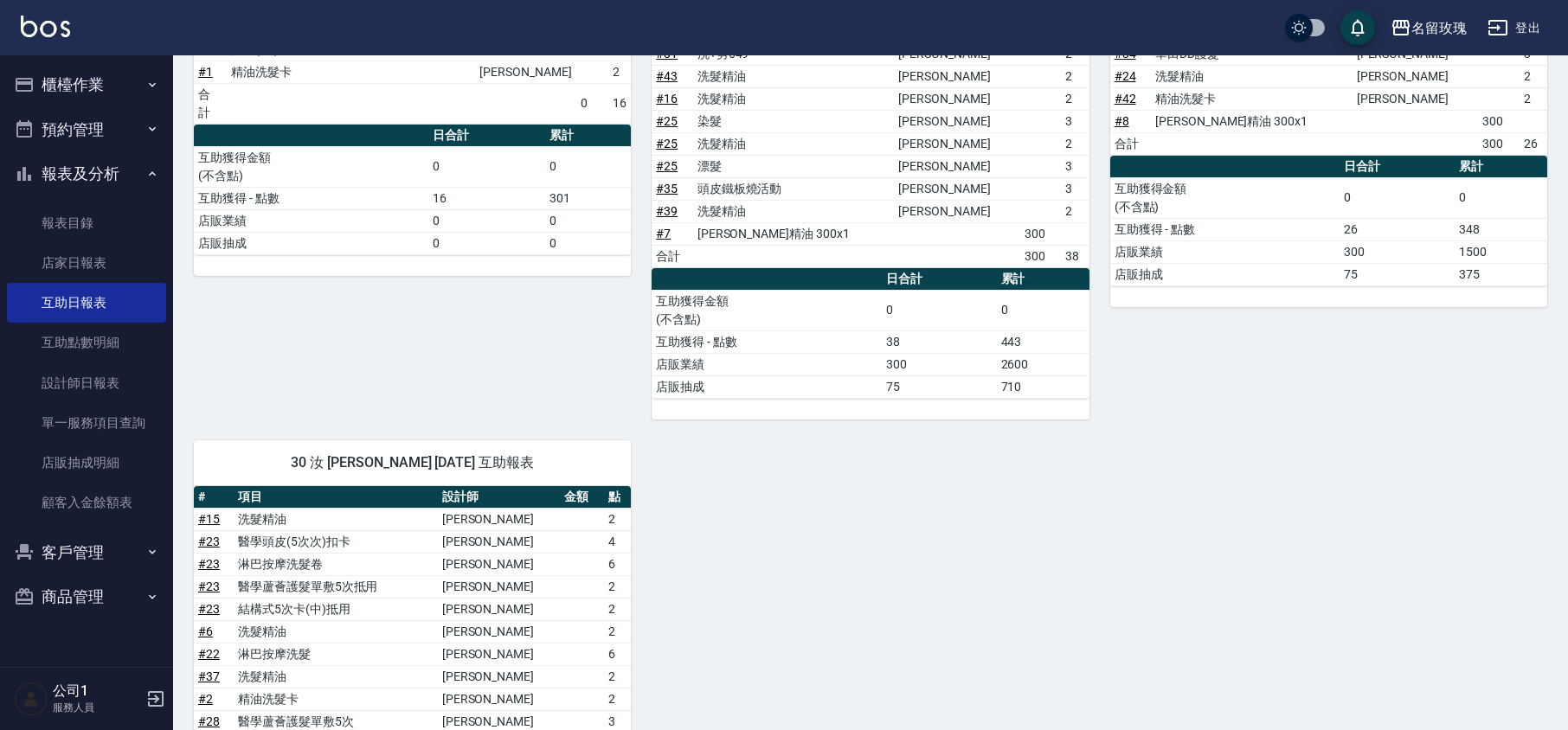
scroll to position [863, 0]
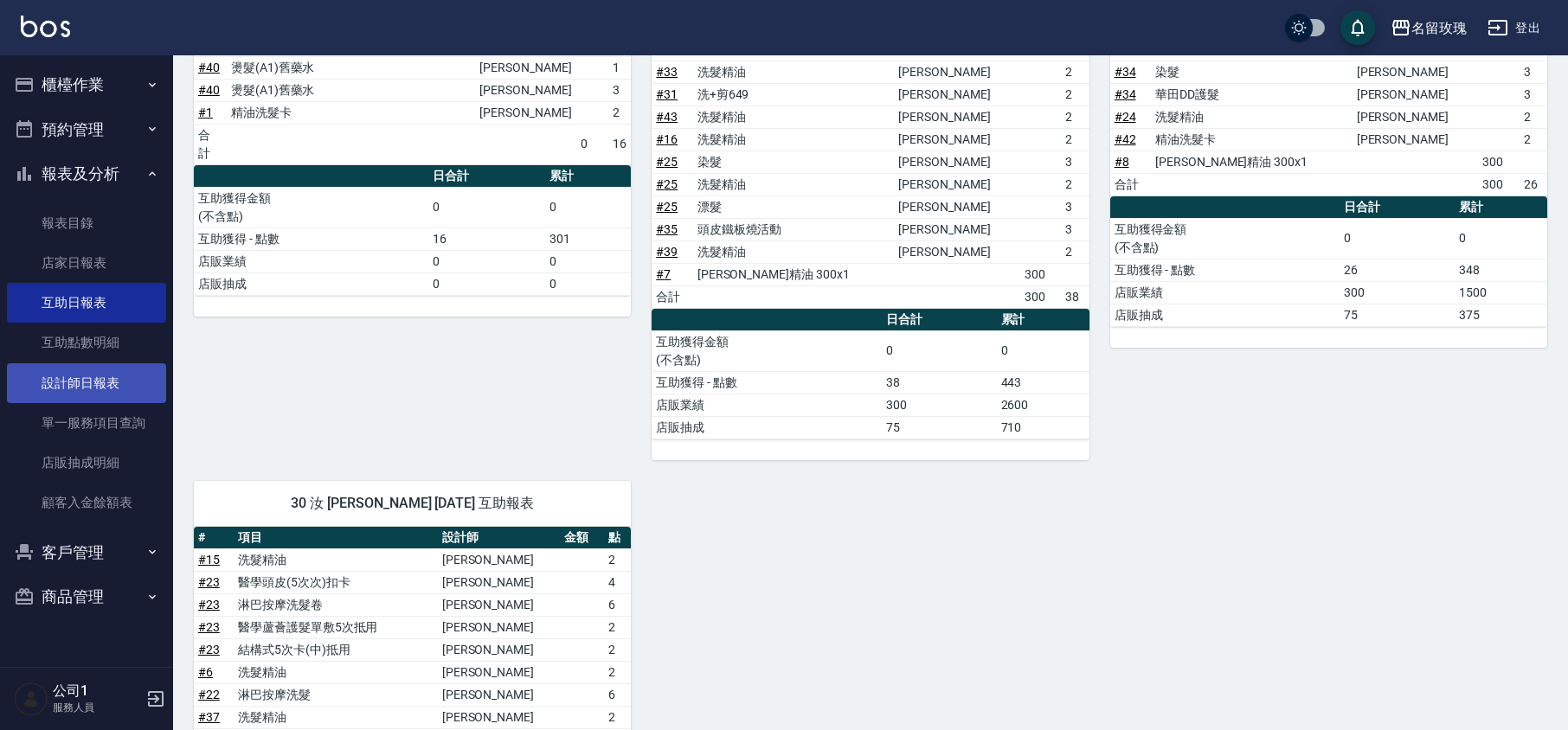
click at [114, 392] on link "設計師日報表" at bounding box center [87, 383] width 159 height 40
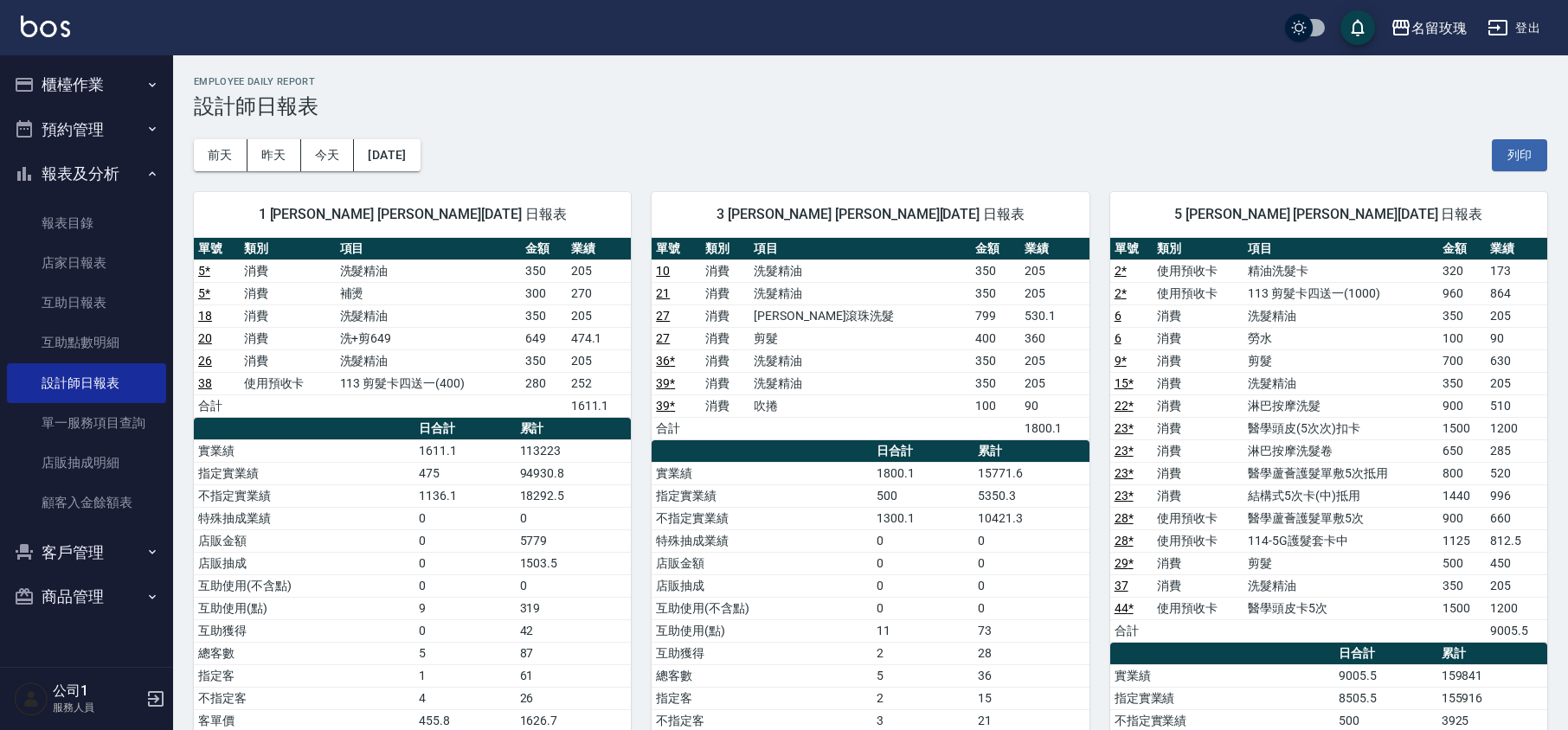
click at [533, 135] on div "[DATE] [DATE] [DATE] [DATE] 列印" at bounding box center [870, 155] width 1353 height 73
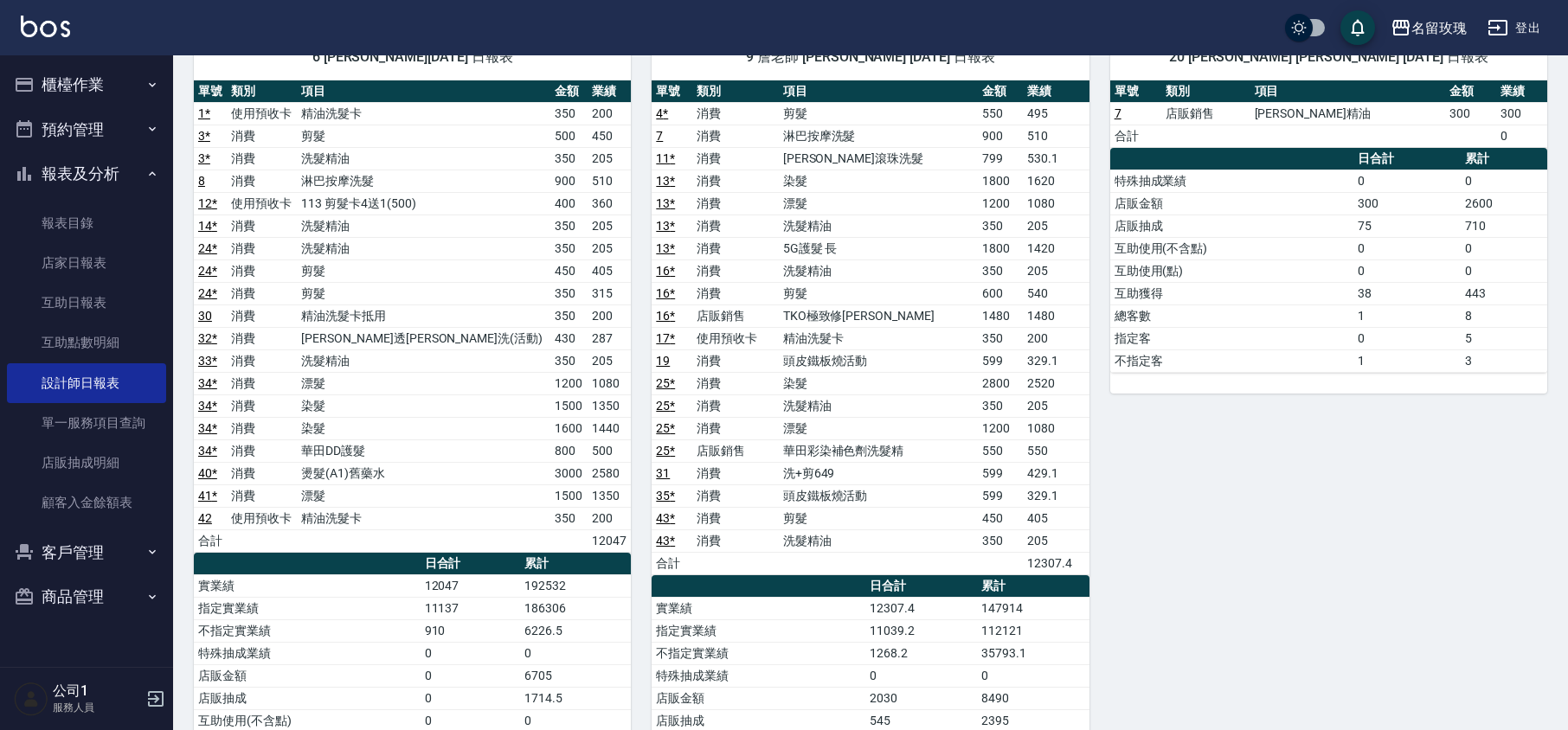
scroll to position [1153, 0]
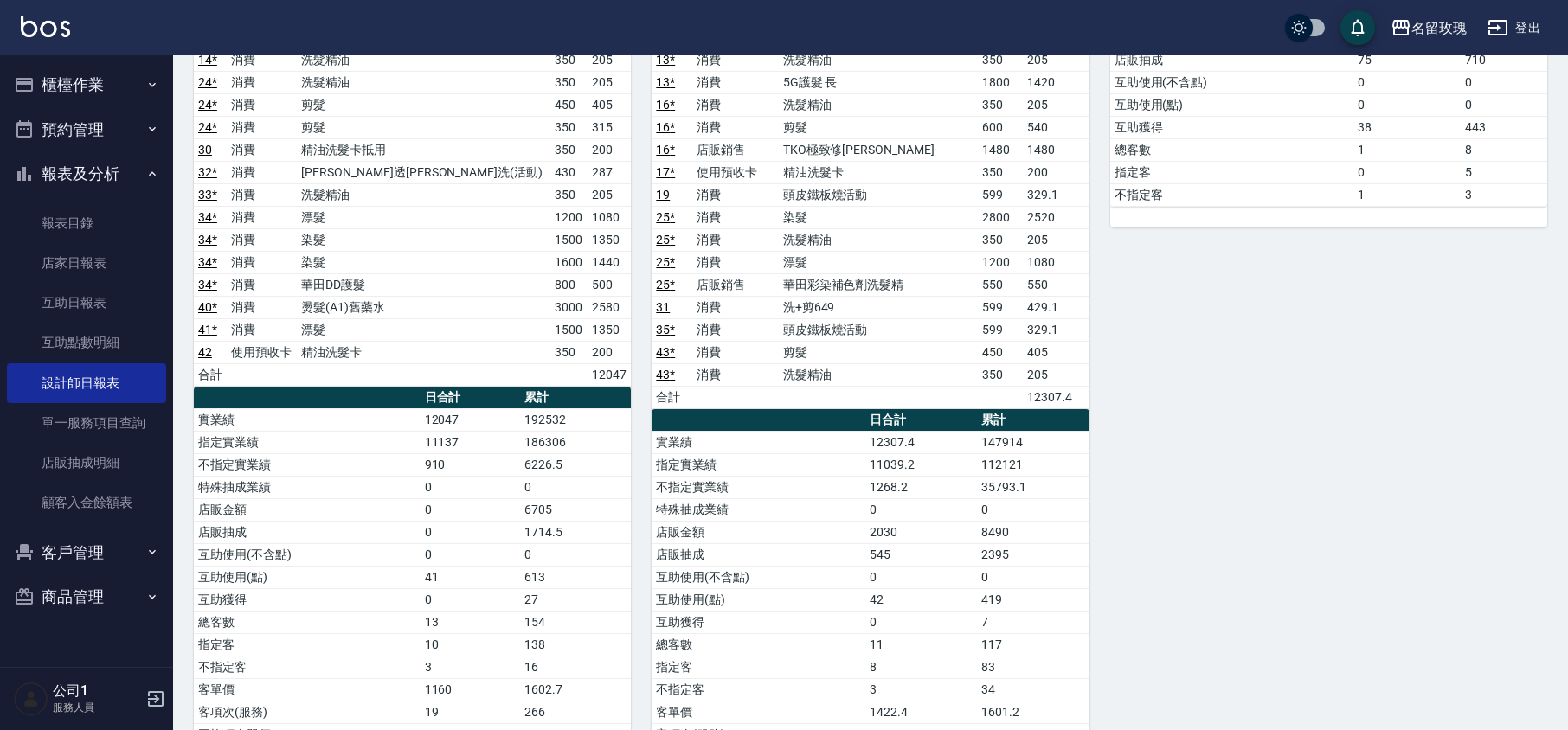
click at [98, 174] on button "報表及分析" at bounding box center [87, 173] width 159 height 45
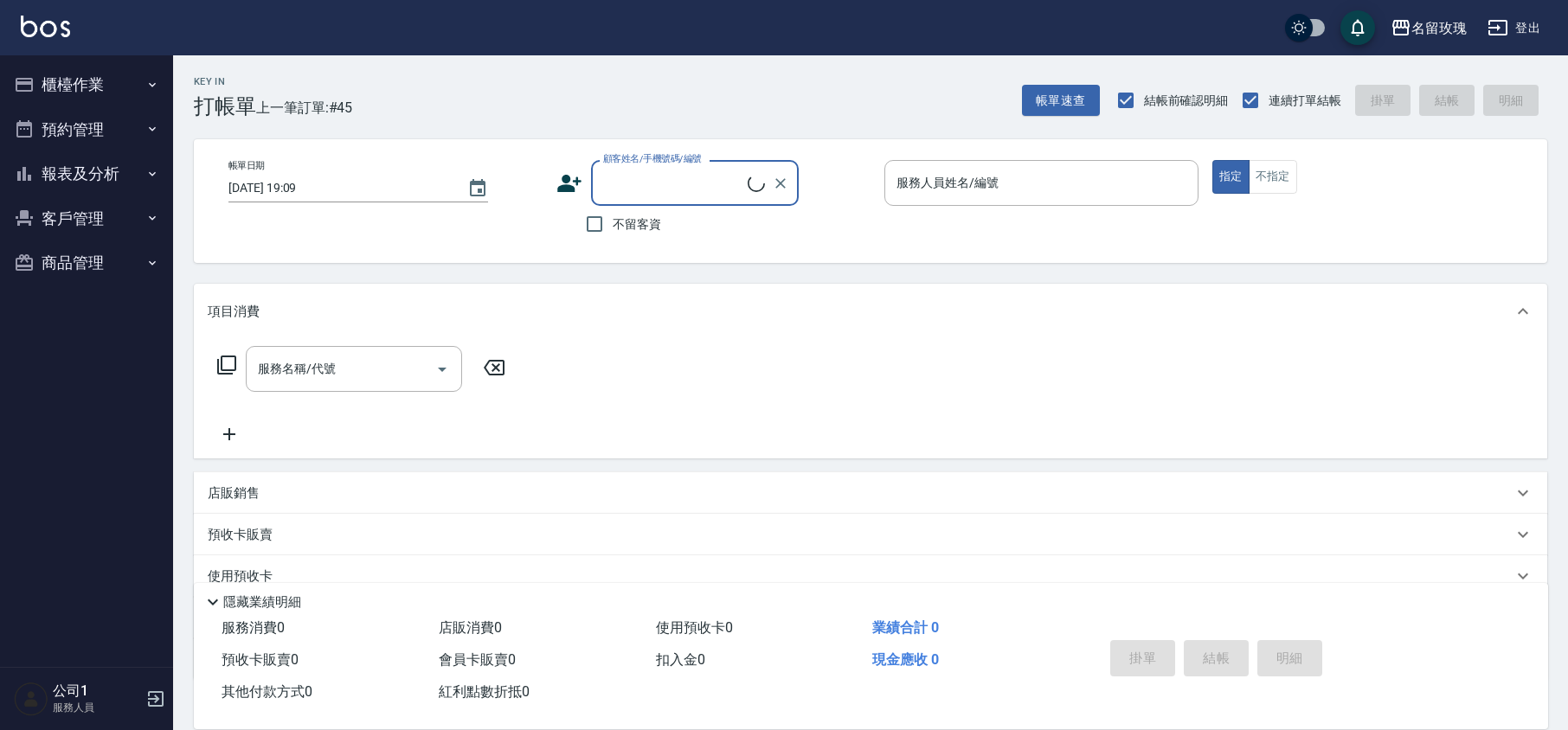
click at [105, 77] on button "櫃檯作業" at bounding box center [87, 84] width 159 height 45
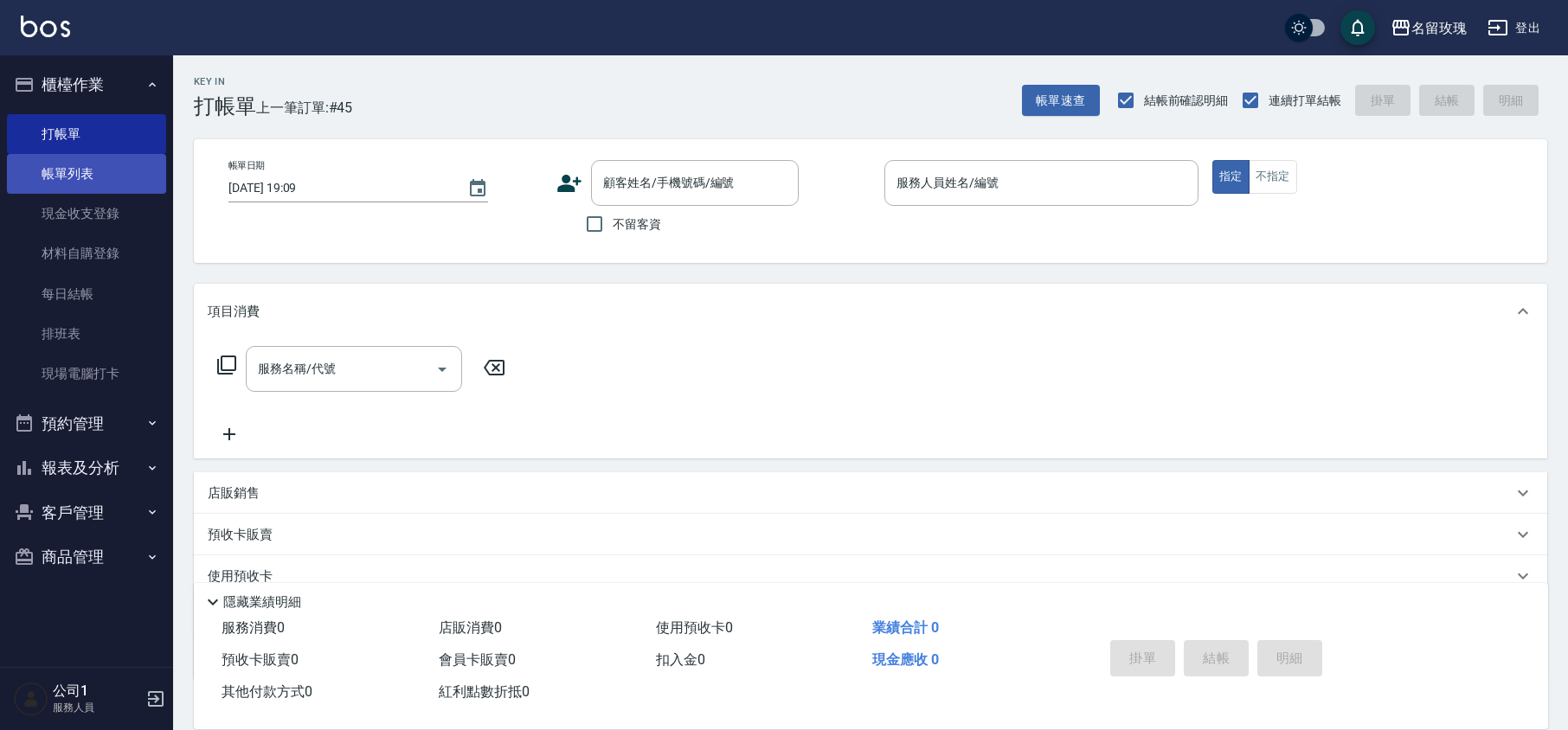
click at [85, 161] on link "帳單列表" at bounding box center [87, 173] width 159 height 40
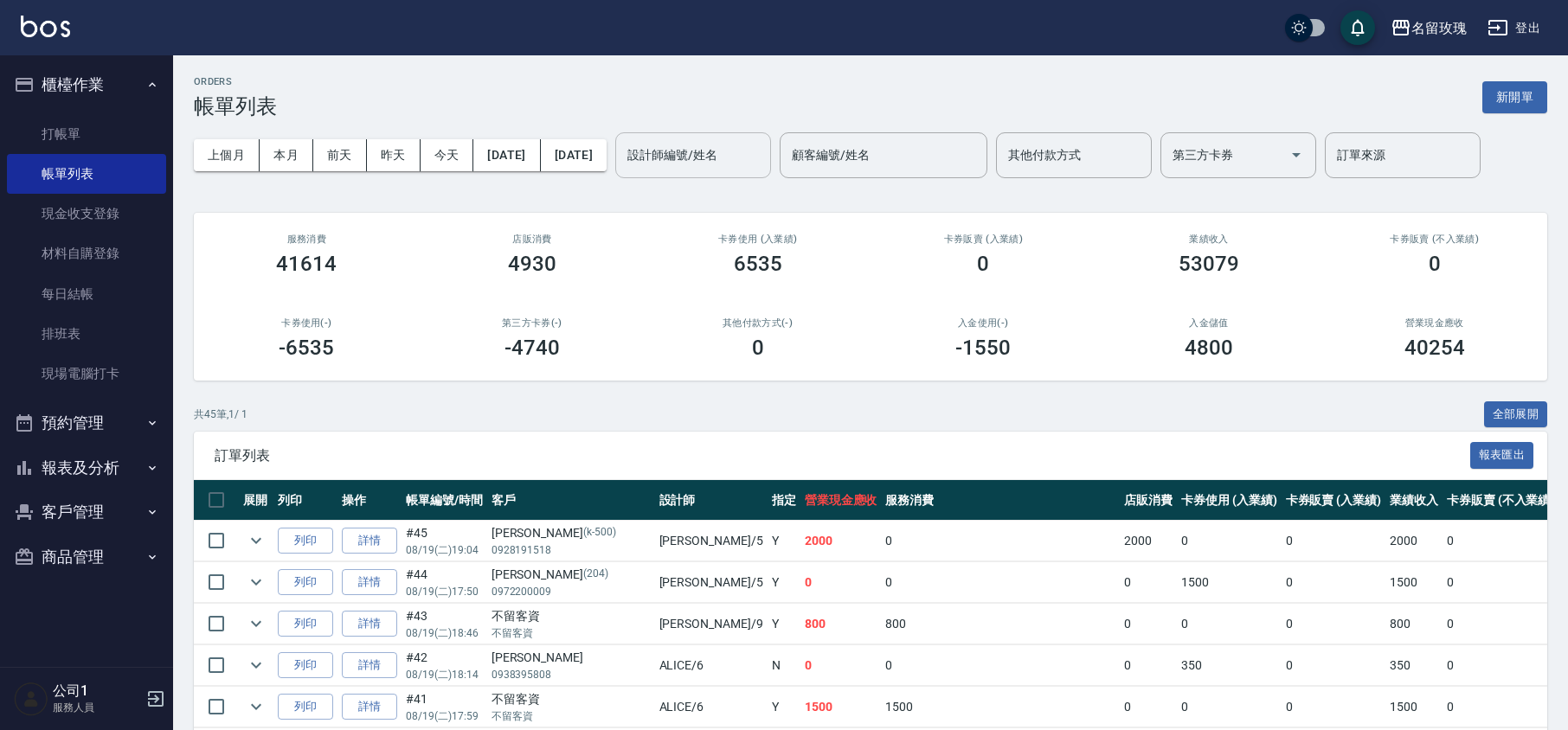
click at [703, 149] on div "設計師編號/姓名 設計師編號/姓名" at bounding box center [693, 156] width 156 height 46
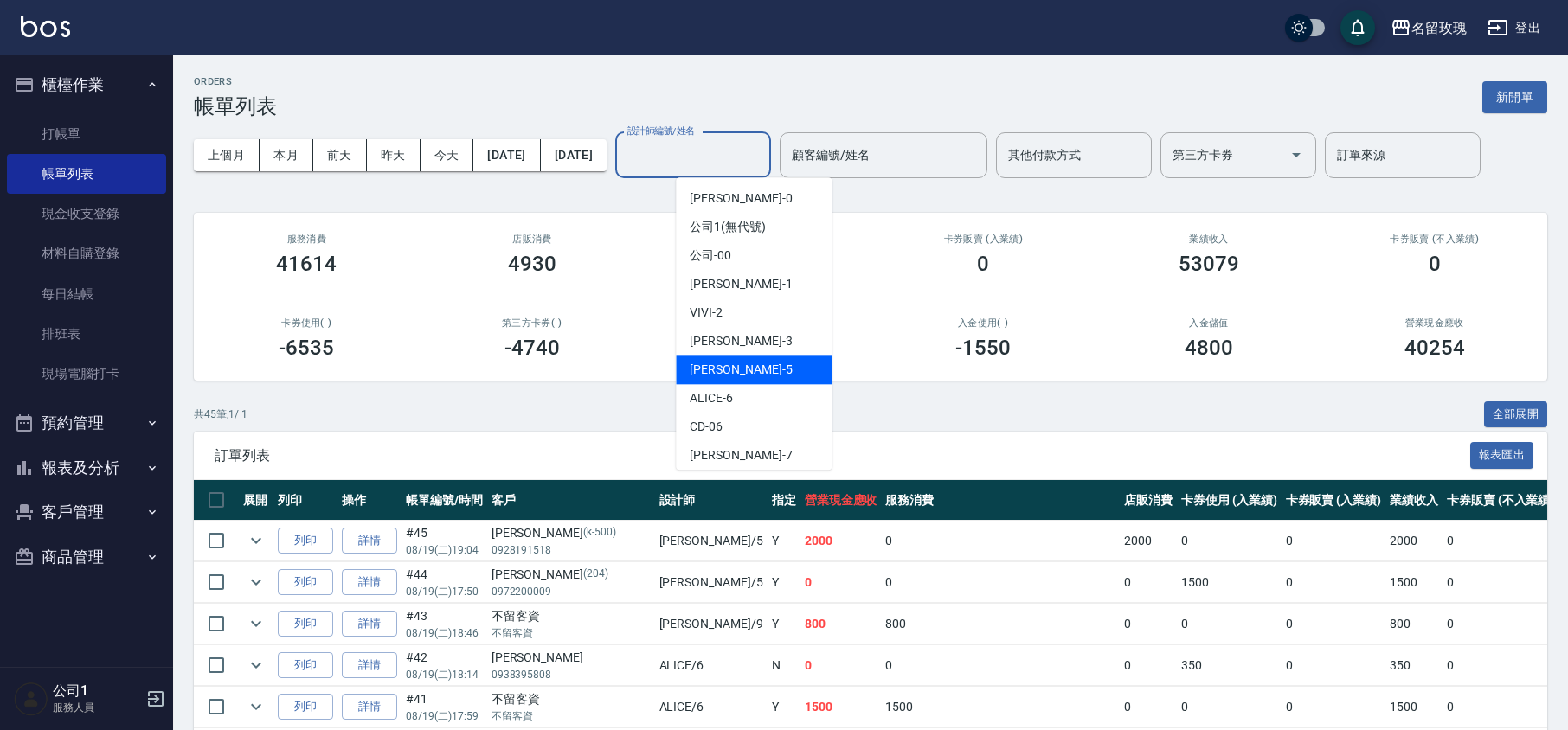
click at [717, 361] on span "KELLY -5" at bounding box center [741, 369] width 103 height 19
type input "KELLY-5"
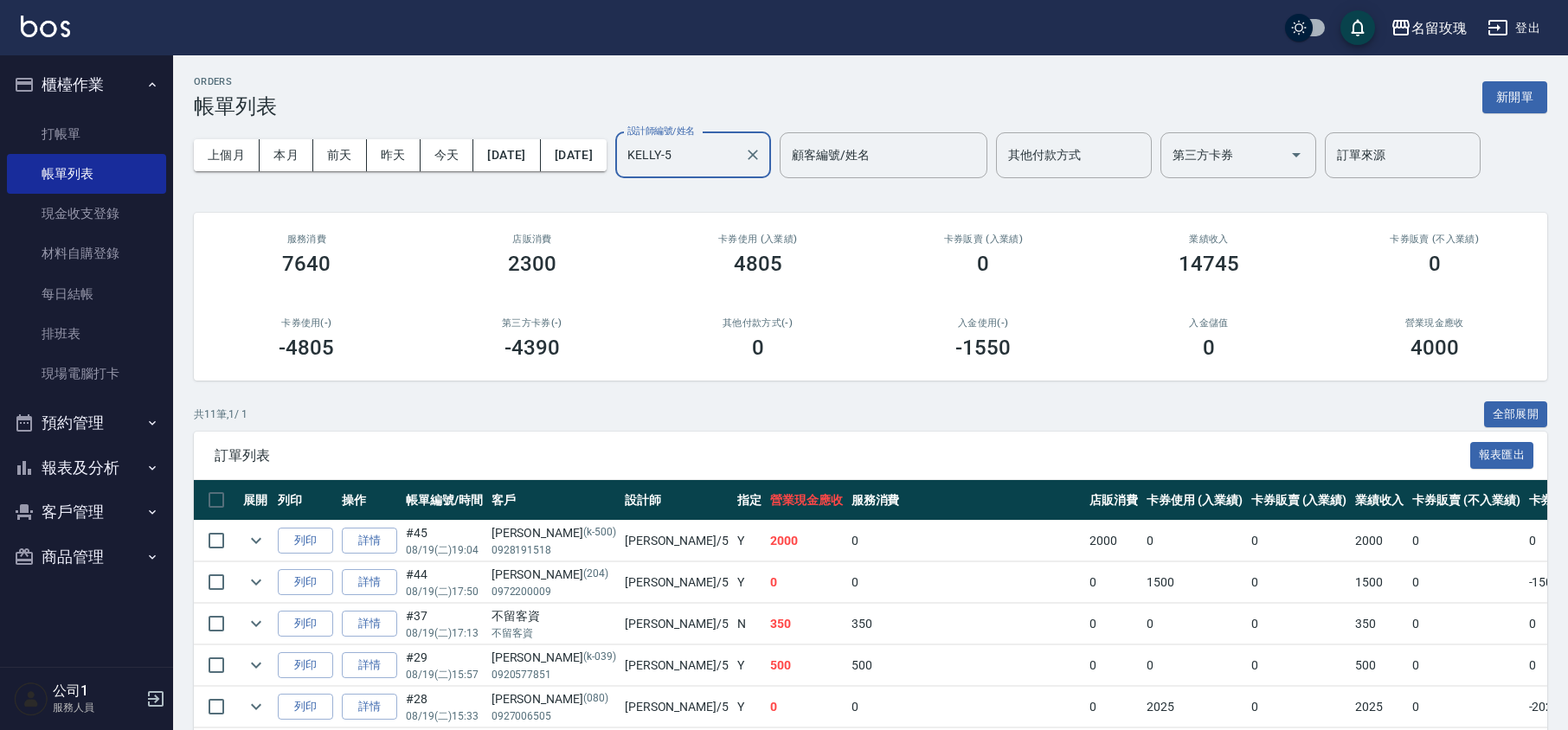
click at [696, 202] on div "ORDERS 帳單列表 新開單 上個月 本月 前天 昨天 今天 2025/08/19 2025/08/19 設計師編號/姓名 KELLY-5 設計師編號/姓名…" at bounding box center [871, 551] width 1395 height 990
